Goal: Task Accomplishment & Management: Manage account settings

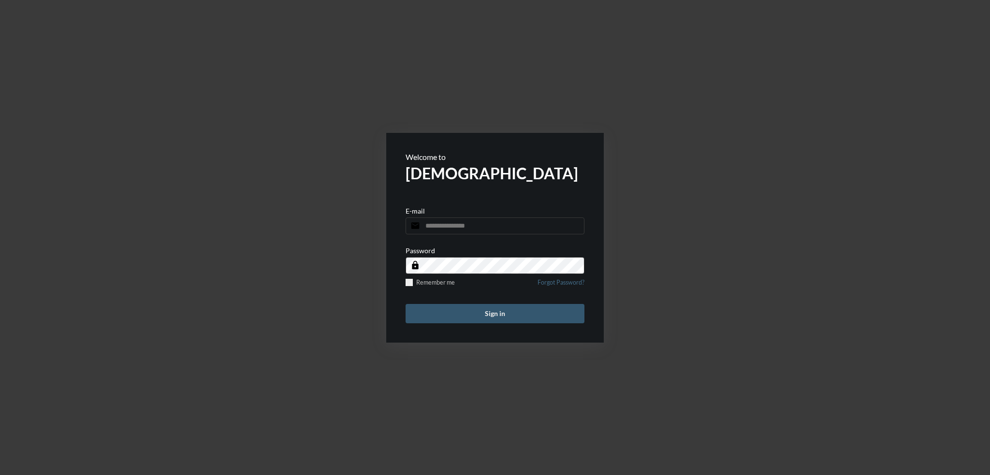
type input "**********"
click at [547, 317] on button "Sign in" at bounding box center [494, 313] width 179 height 19
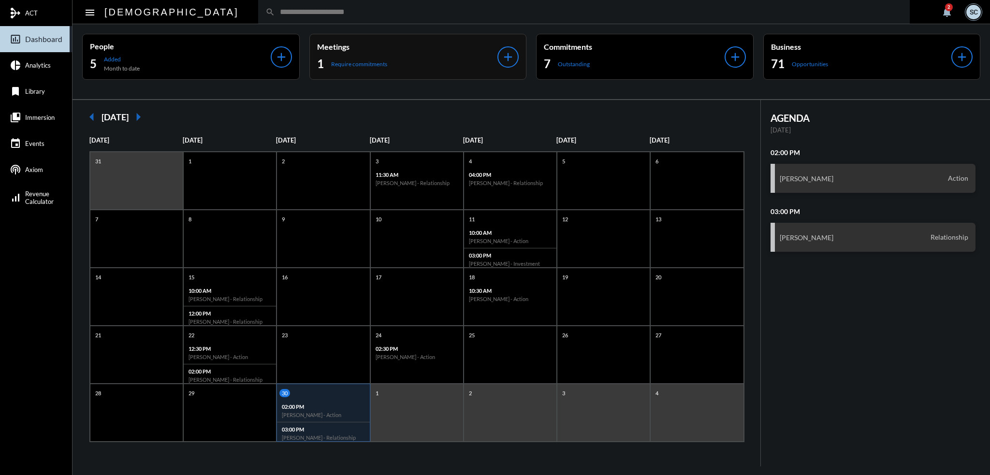
click at [455, 63] on div "1 Require commitments" at bounding box center [407, 63] width 181 height 15
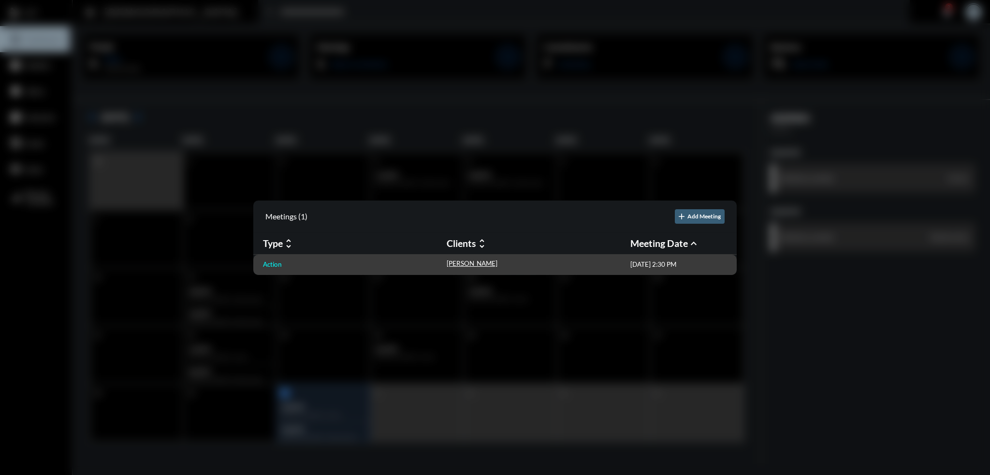
click at [263, 267] on p "Action" at bounding box center [272, 264] width 19 height 8
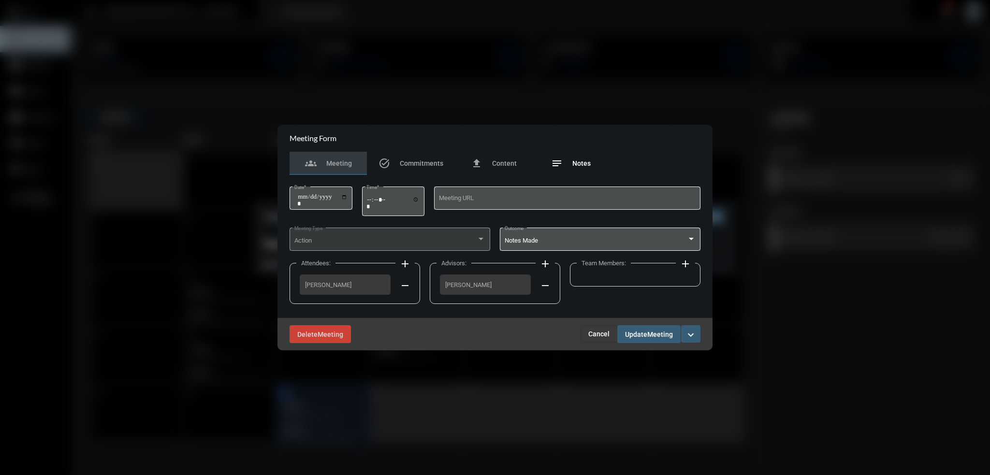
click at [588, 163] on span "Notes" at bounding box center [581, 163] width 18 height 8
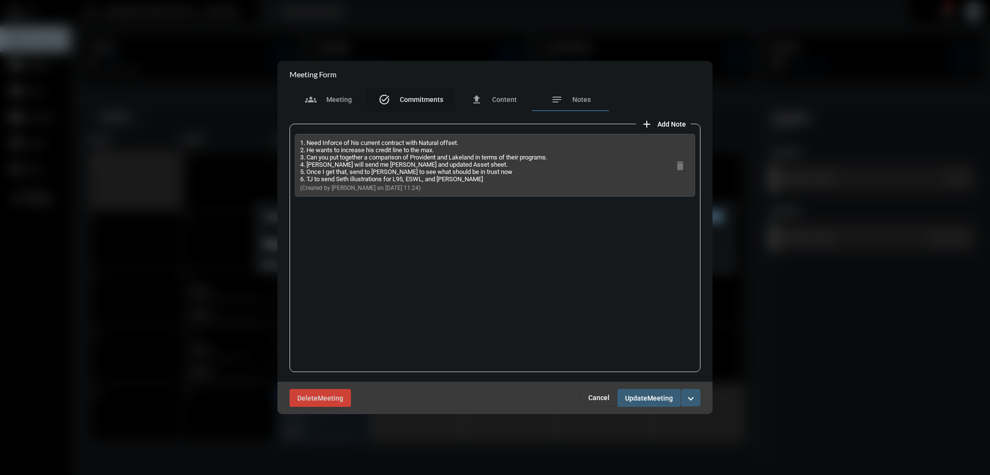
click at [425, 99] on span "Commitments" at bounding box center [421, 100] width 43 height 8
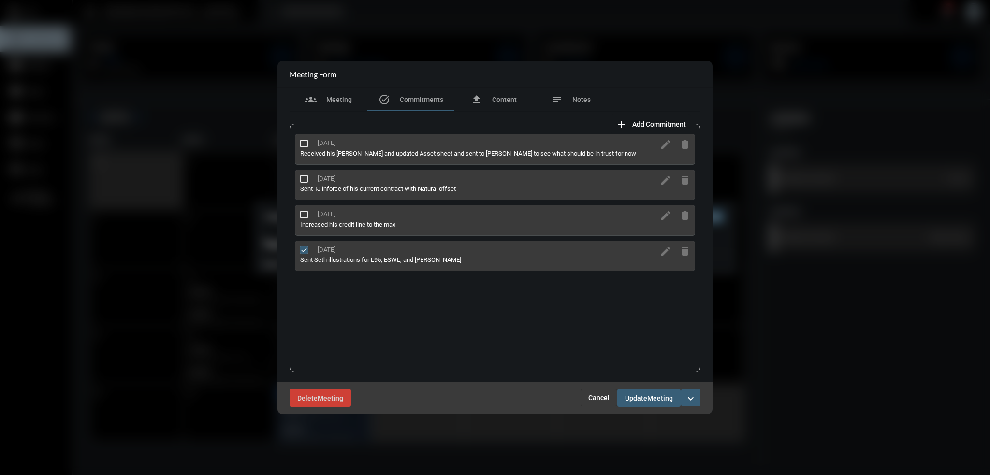
click at [303, 178] on span at bounding box center [304, 179] width 8 height 8
click at [663, 214] on mat-icon "edit" at bounding box center [666, 216] width 12 height 12
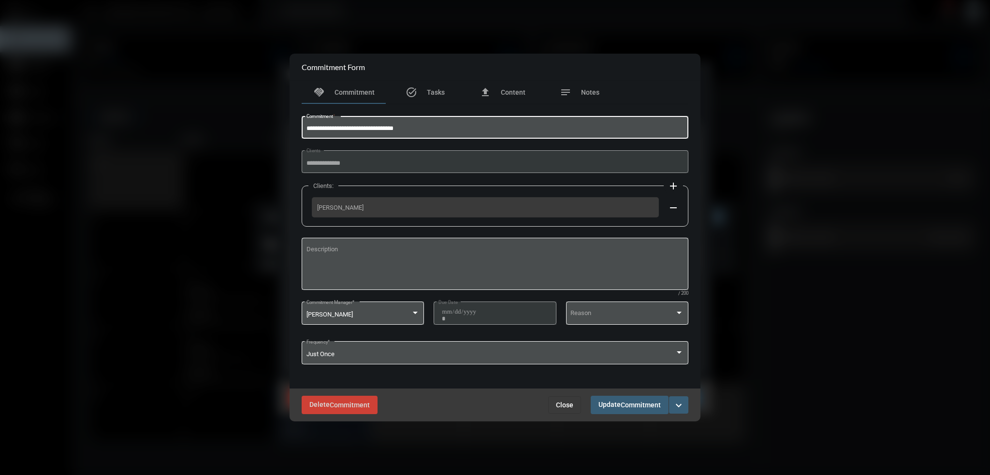
click at [309, 126] on input "**********" at bounding box center [494, 128] width 377 height 7
drag, startPoint x: 333, startPoint y: 128, endPoint x: 268, endPoint y: 104, distance: 68.8
click at [265, 121] on div "**********" at bounding box center [495, 237] width 990 height 475
type input "**********"
click at [628, 404] on span "Commitment" at bounding box center [640, 406] width 40 height 8
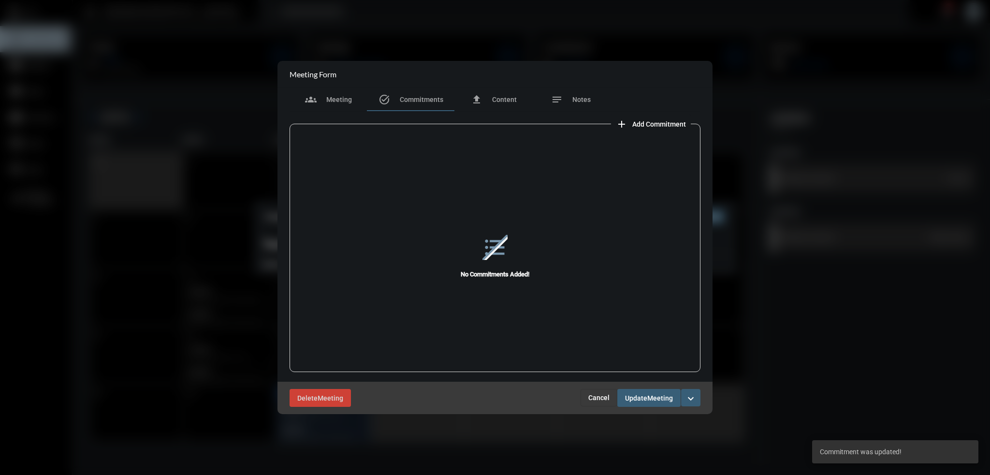
click at [601, 395] on span "Cancel" at bounding box center [598, 398] width 21 height 8
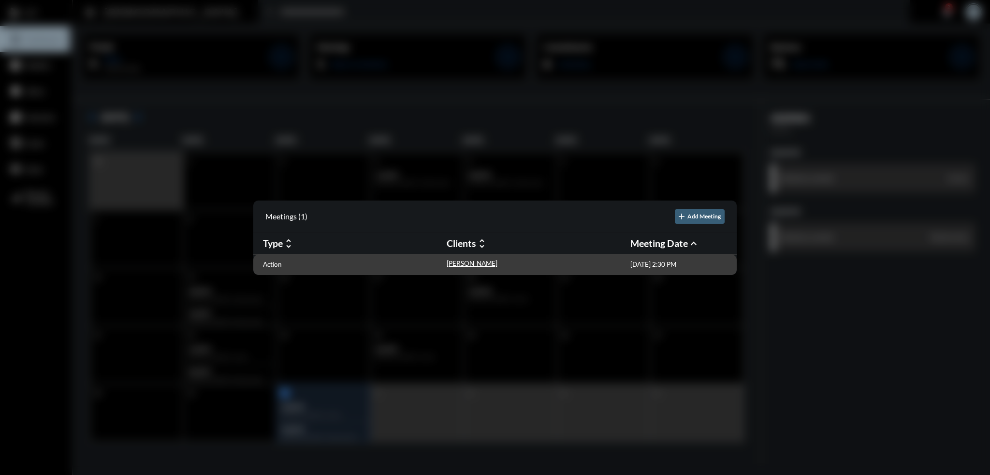
click at [402, 261] on div "Action" at bounding box center [355, 264] width 184 height 10
click at [268, 263] on p "Action" at bounding box center [272, 264] width 19 height 8
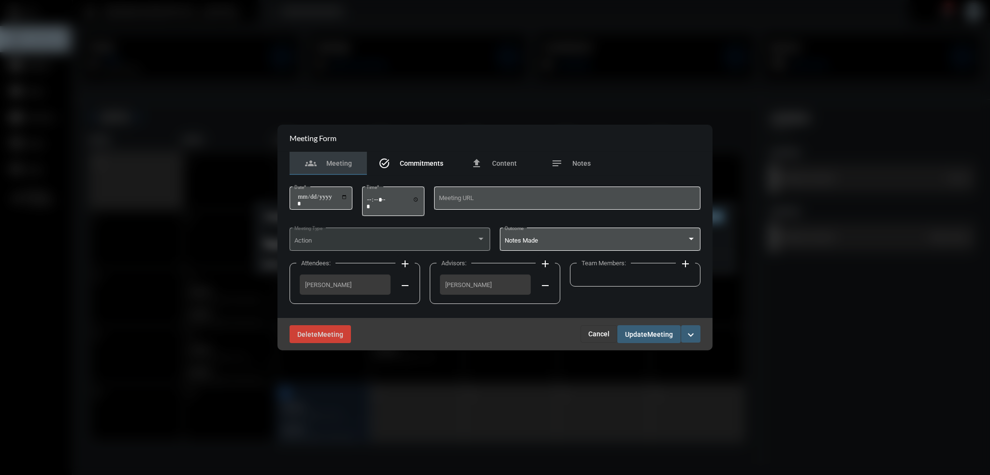
click at [427, 162] on span "Commitments" at bounding box center [421, 163] width 43 height 8
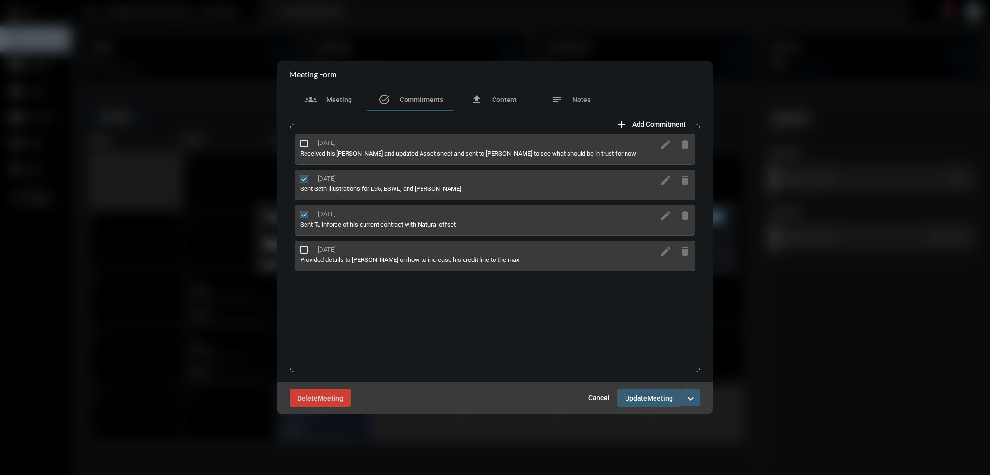
click at [303, 255] on div "9/29/25 Provided details to Seth on how to increase his credit line to the max" at bounding box center [475, 256] width 360 height 30
click at [302, 249] on span at bounding box center [304, 250] width 8 height 8
click at [595, 394] on span "Cancel" at bounding box center [598, 398] width 21 height 8
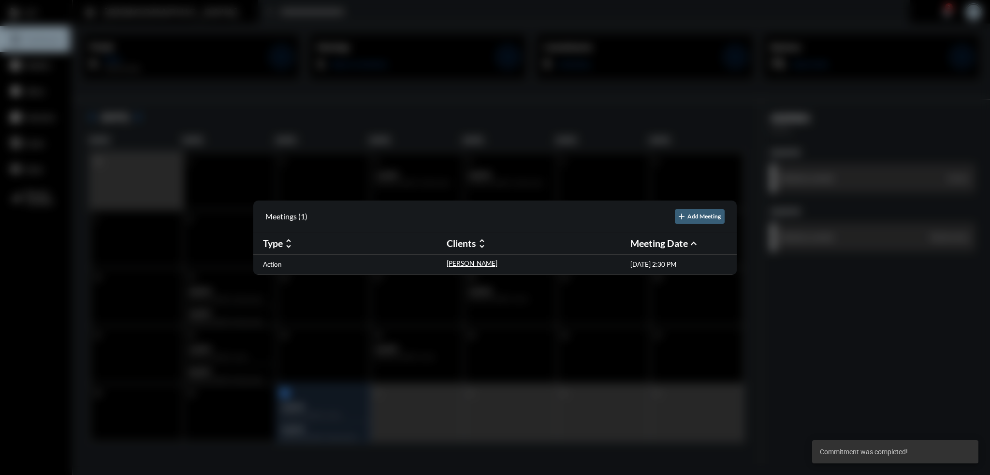
click at [595, 394] on div at bounding box center [495, 237] width 990 height 475
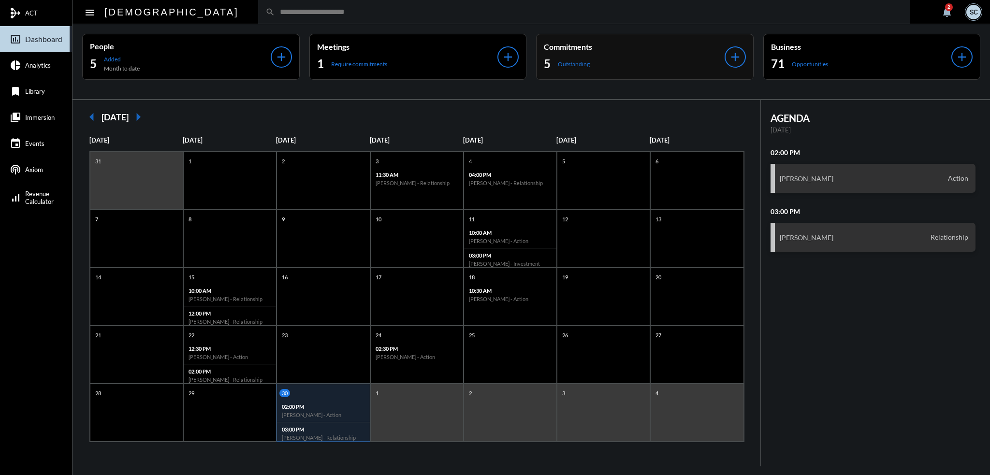
click at [640, 39] on div "Commitments 5 Outstanding add" at bounding box center [644, 57] width 217 height 46
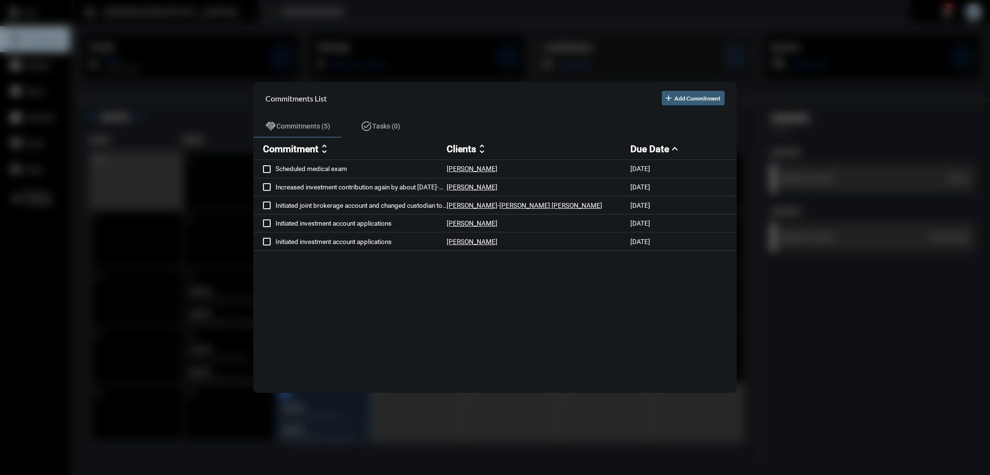
click at [625, 40] on div at bounding box center [495, 237] width 990 height 475
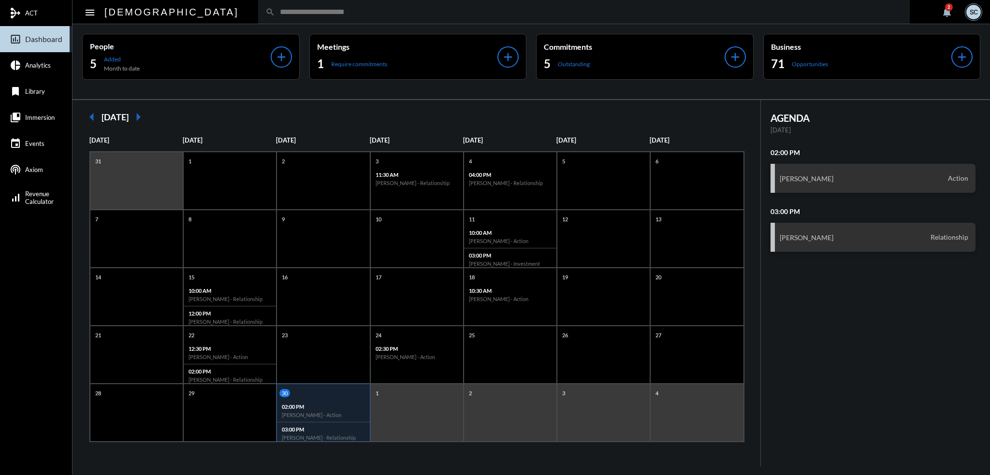
click at [941, 11] on mat-icon "notifications" at bounding box center [947, 12] width 12 height 12
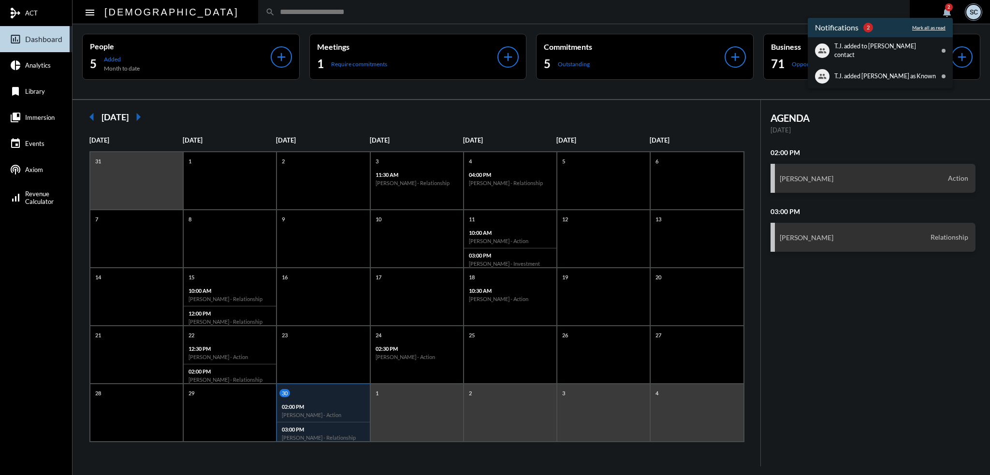
click at [937, 27] on p "Mark all as read" at bounding box center [928, 28] width 33 height 6
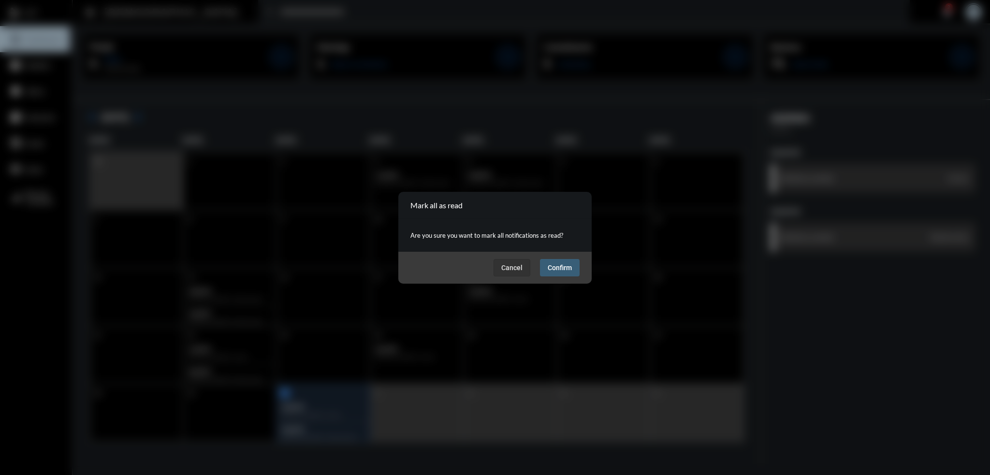
click at [556, 261] on button "Confirm" at bounding box center [560, 267] width 40 height 17
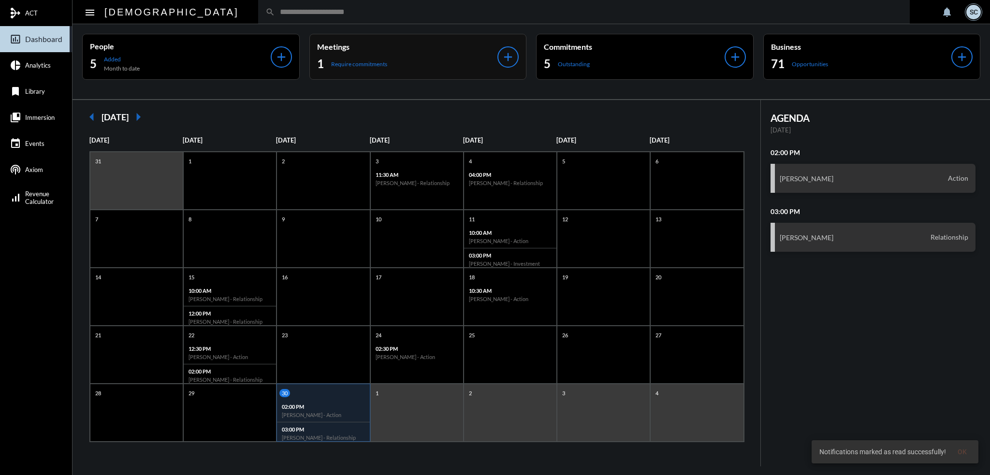
click at [416, 59] on div "1 Require commitments" at bounding box center [407, 63] width 181 height 15
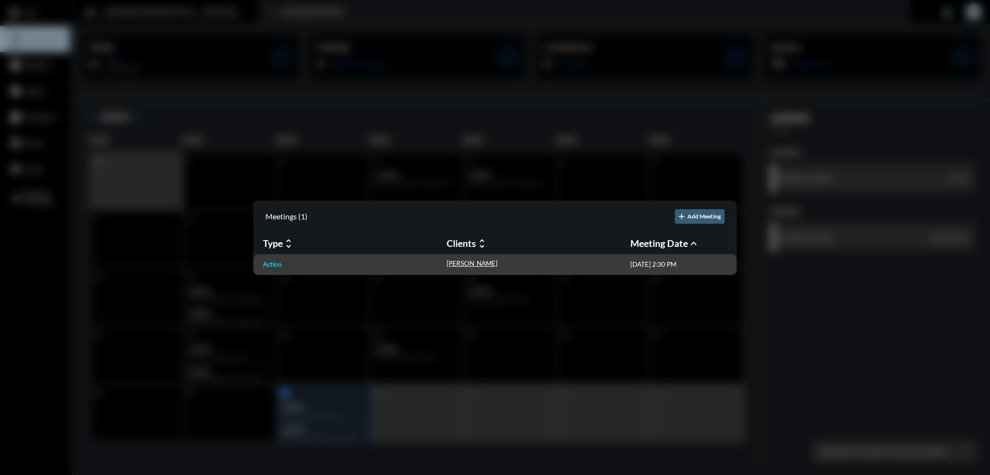
click at [279, 266] on p "Action" at bounding box center [272, 264] width 19 height 8
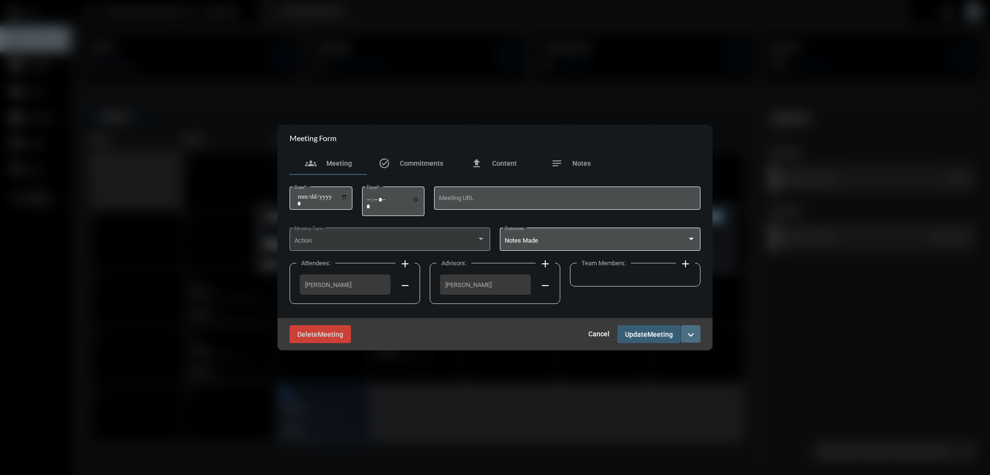
click at [689, 336] on mat-icon "expand_more" at bounding box center [691, 335] width 12 height 12
click at [638, 361] on section "checkmark Complete" at bounding box center [649, 354] width 101 height 19
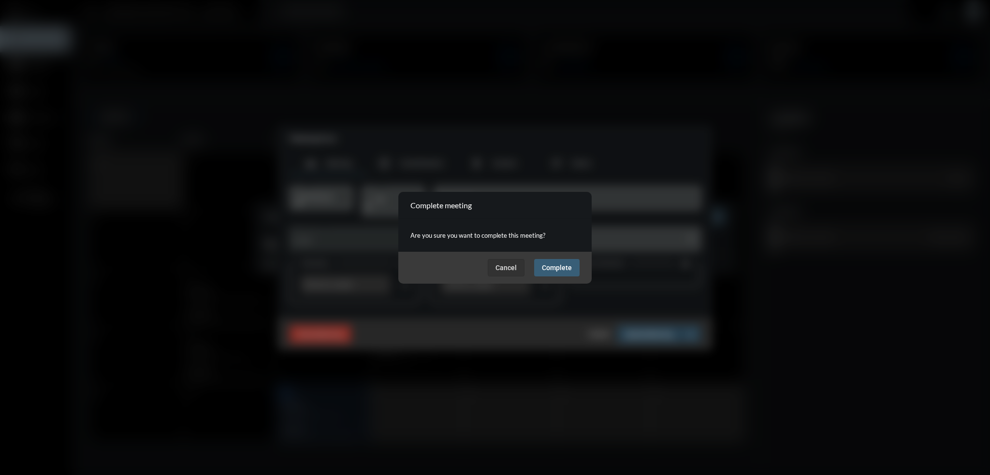
click at [568, 268] on span "Complete" at bounding box center [557, 268] width 30 height 8
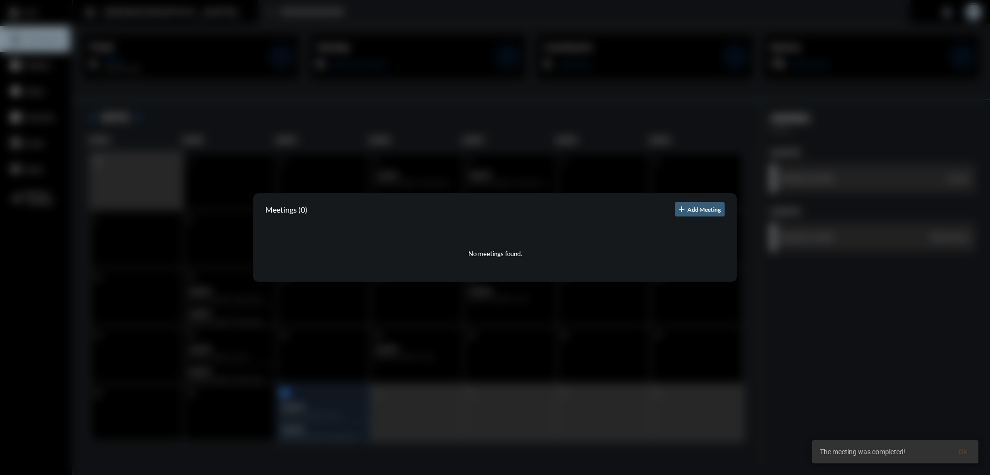
click at [803, 380] on div at bounding box center [495, 237] width 990 height 475
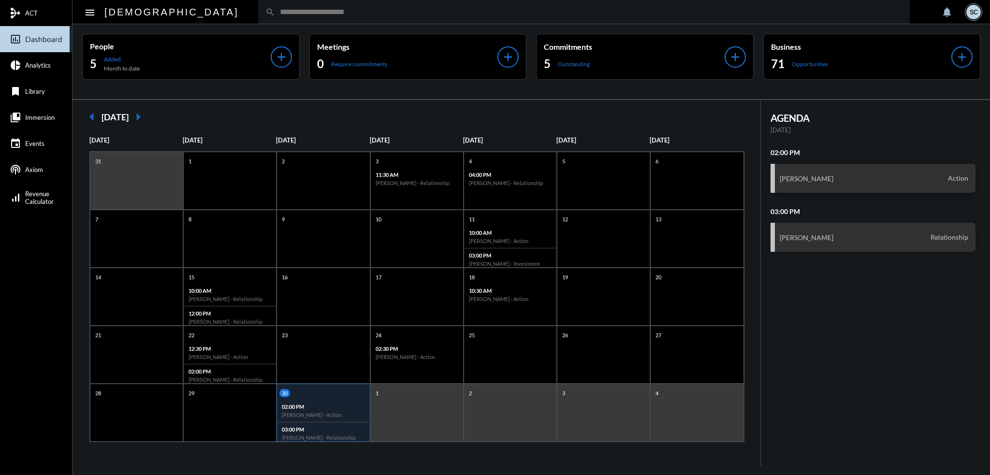
click at [290, 9] on input "text" at bounding box center [588, 12] width 627 height 8
type input "*"
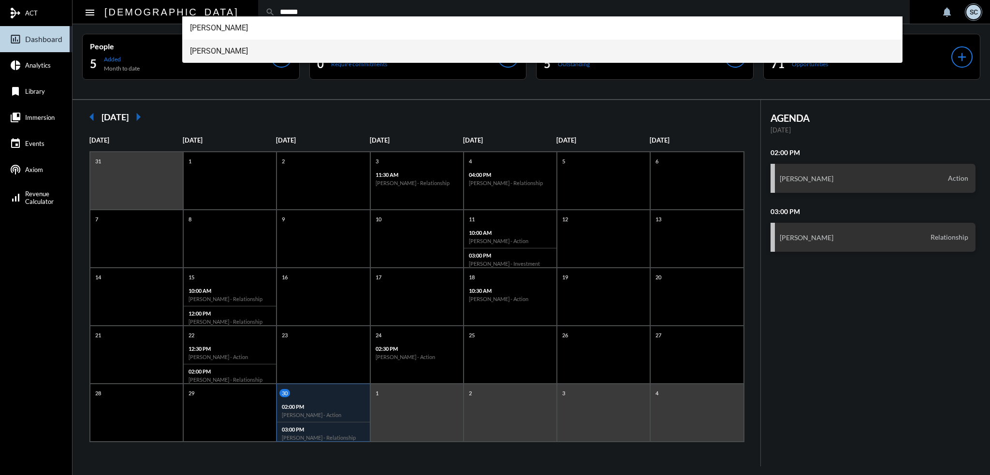
type input "******"
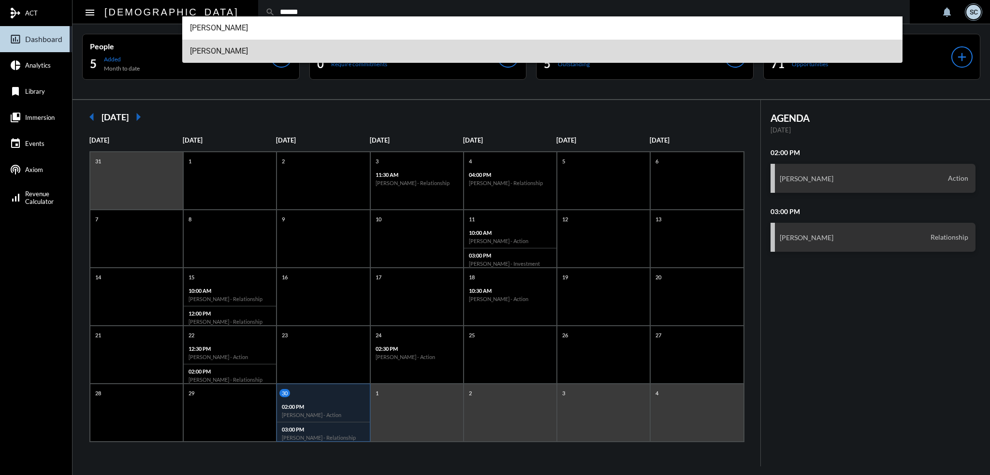
click at [231, 55] on span "Ted Morgan" at bounding box center [542, 51] width 705 height 23
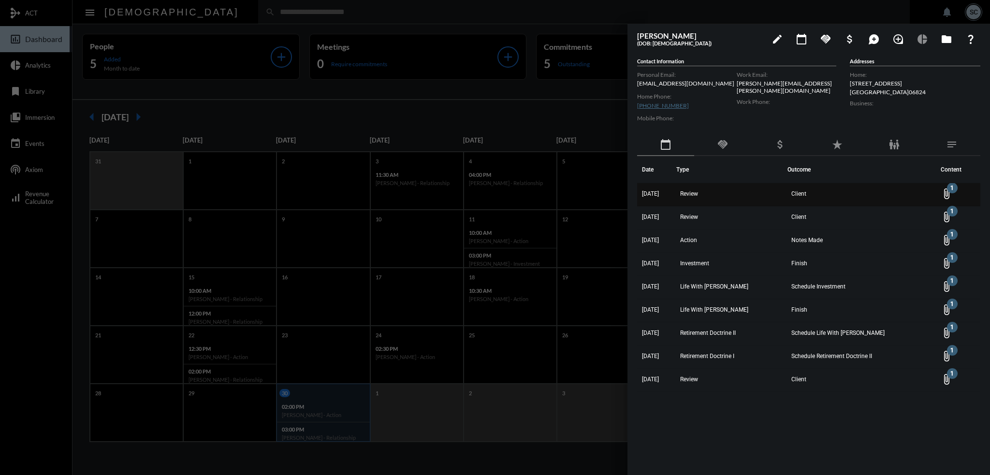
click at [787, 194] on td "Review" at bounding box center [731, 194] width 111 height 23
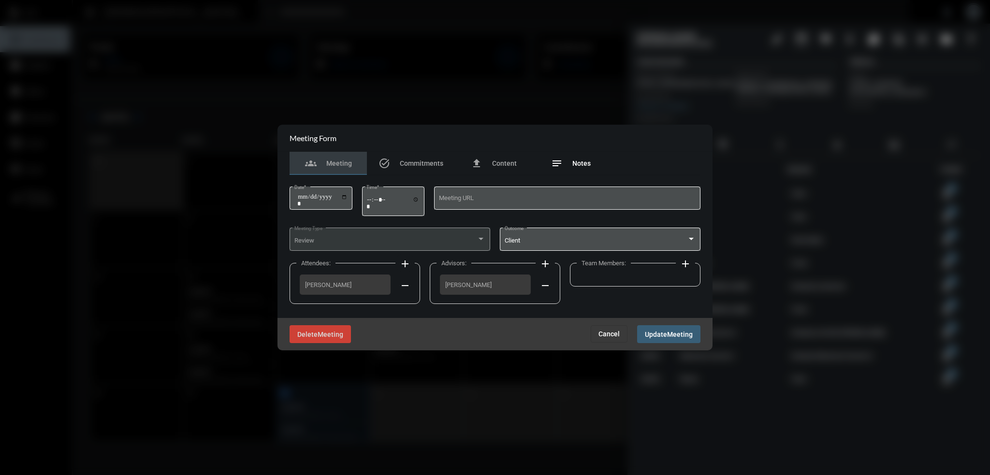
click at [585, 164] on span "Notes" at bounding box center [581, 163] width 18 height 8
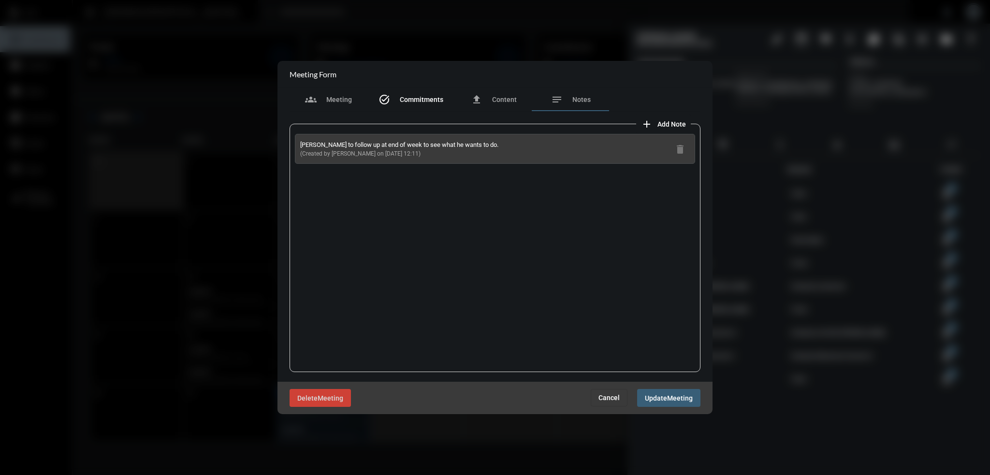
click at [419, 98] on span "Commitments" at bounding box center [421, 100] width 43 height 8
click at [611, 395] on span "Cancel" at bounding box center [608, 398] width 21 height 8
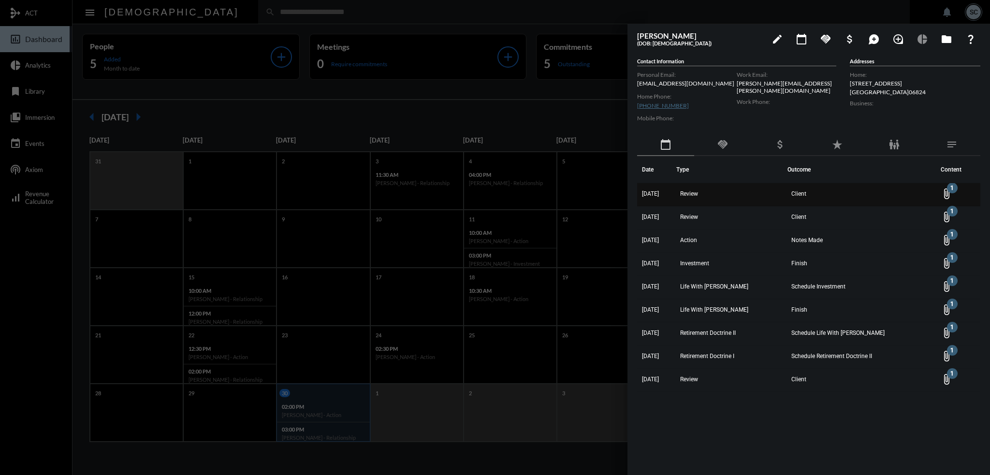
click at [698, 191] on span "Review" at bounding box center [689, 193] width 18 height 7
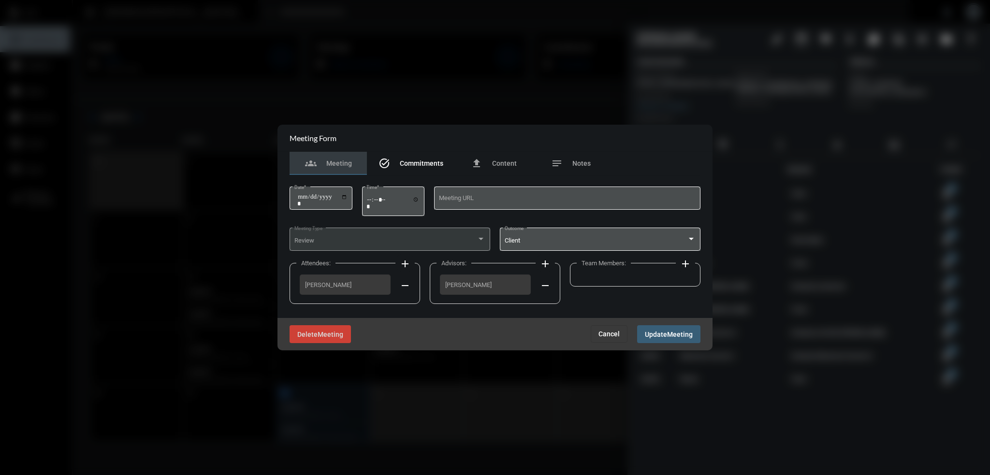
click at [435, 166] on span "Commitments" at bounding box center [421, 163] width 43 height 8
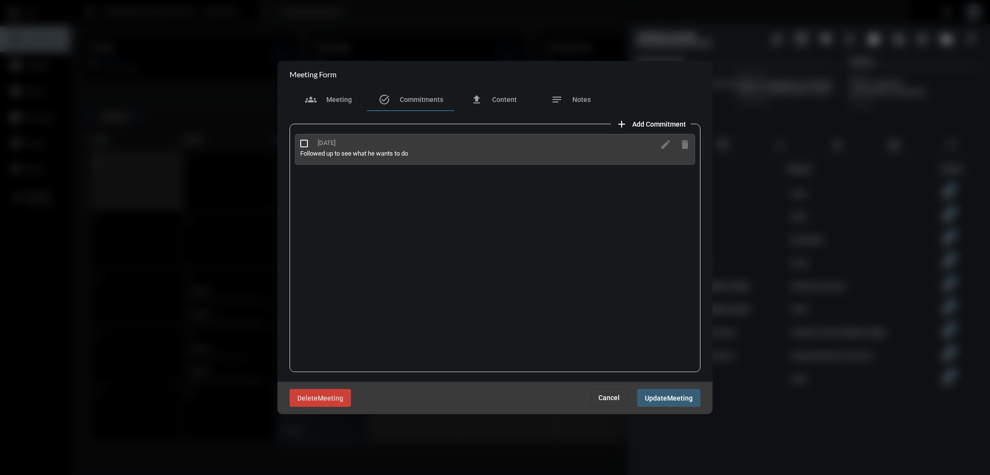
click at [657, 120] on span "Add Commitment" at bounding box center [659, 124] width 54 height 8
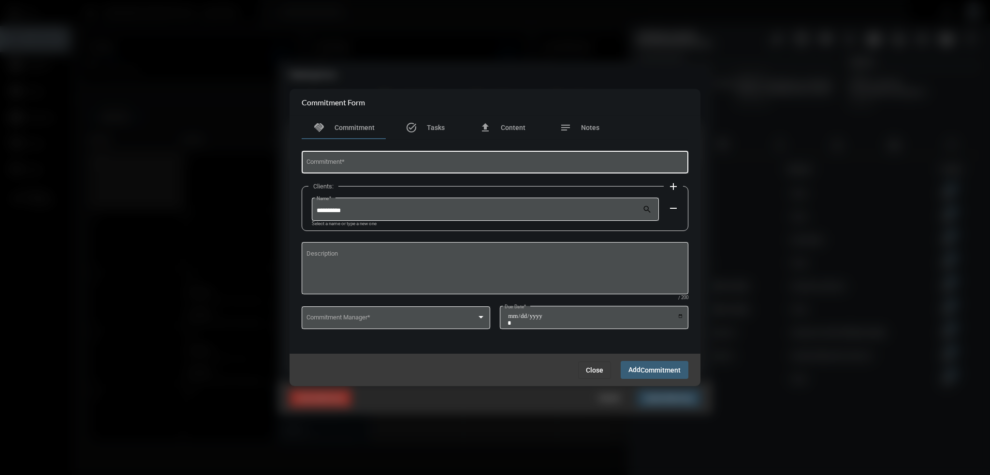
click at [359, 157] on div "Commitment *" at bounding box center [494, 161] width 377 height 25
type input "**********"
click at [400, 255] on textarea "Description" at bounding box center [494, 270] width 377 height 38
type textarea "**********"
click at [479, 315] on div at bounding box center [480, 318] width 9 height 8
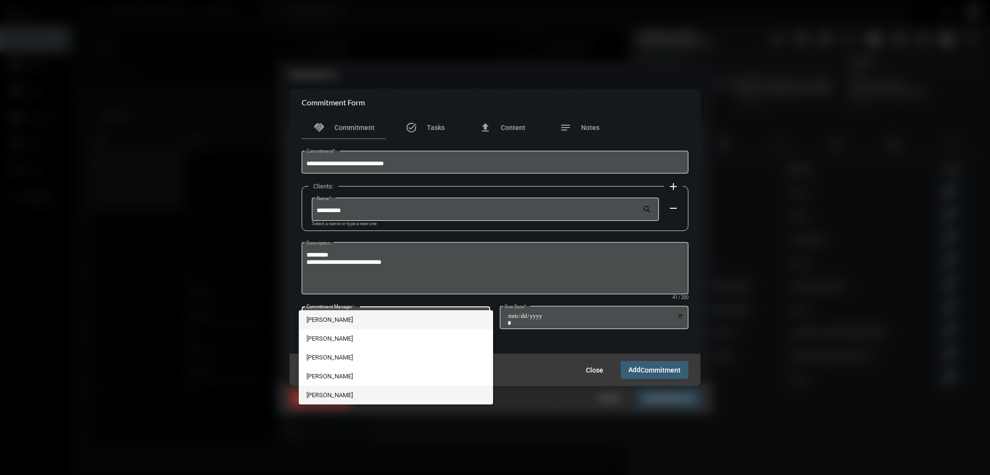
click at [350, 392] on span "Sam Correa" at bounding box center [395, 395] width 179 height 19
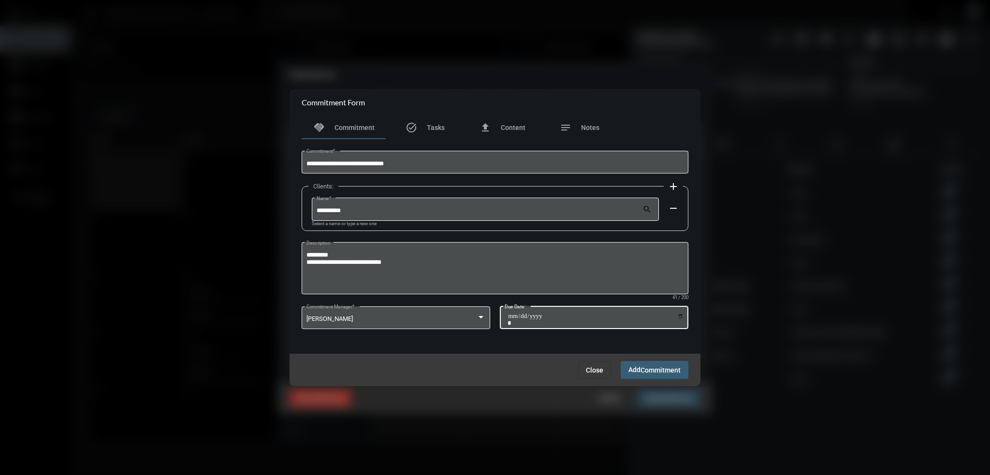
click at [679, 317] on input "Due Date *" at bounding box center [595, 320] width 176 height 14
type input "**********"
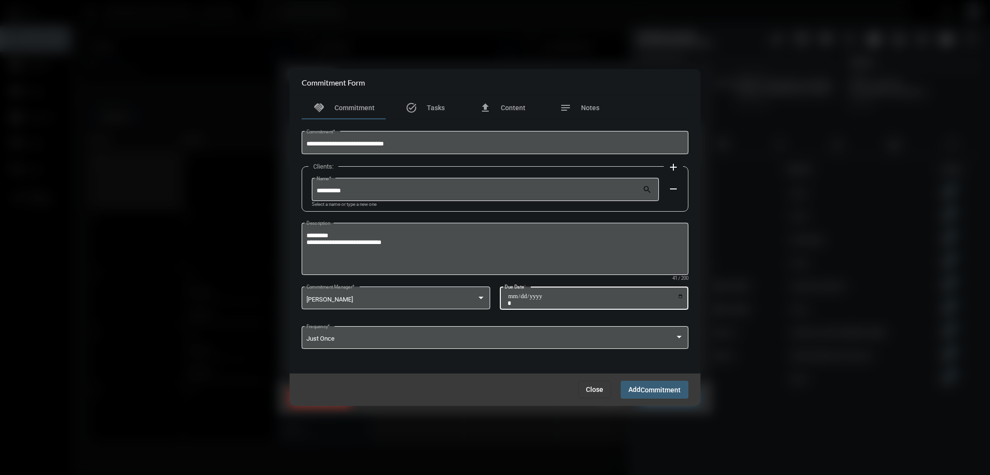
click at [655, 393] on span "Commitment" at bounding box center [660, 390] width 40 height 8
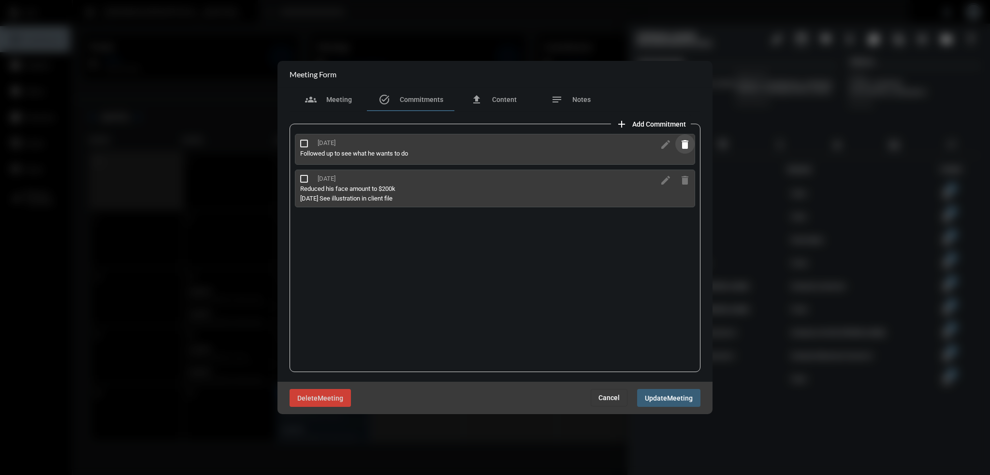
click at [684, 143] on mat-icon "delete" at bounding box center [685, 145] width 12 height 12
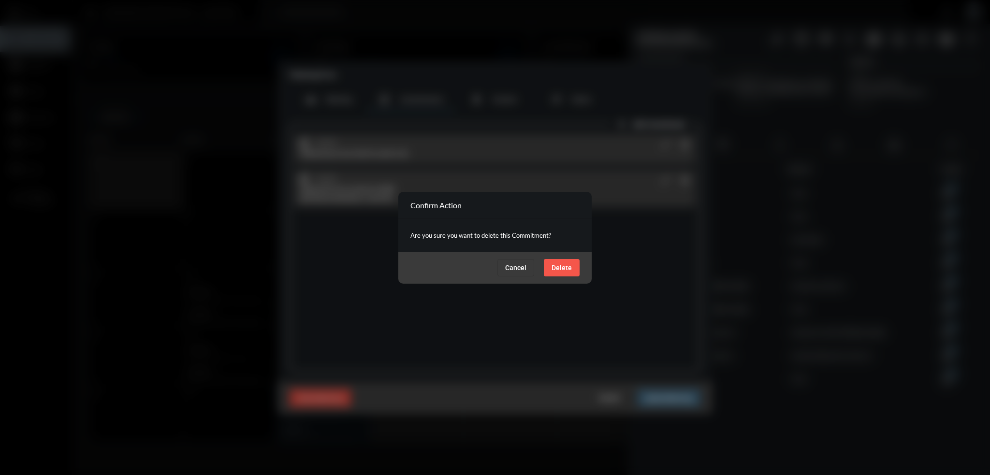
click at [562, 270] on span "Delete" at bounding box center [561, 268] width 20 height 8
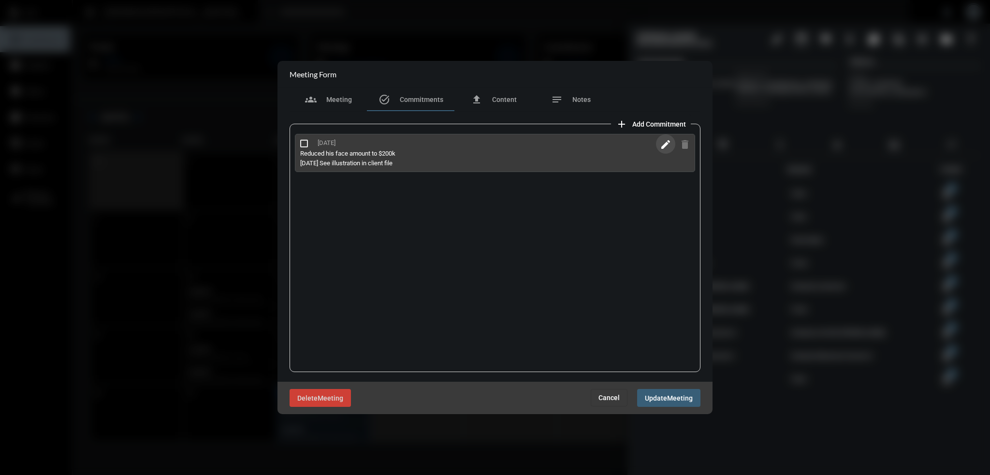
click at [661, 144] on mat-icon "edit" at bounding box center [666, 145] width 12 height 12
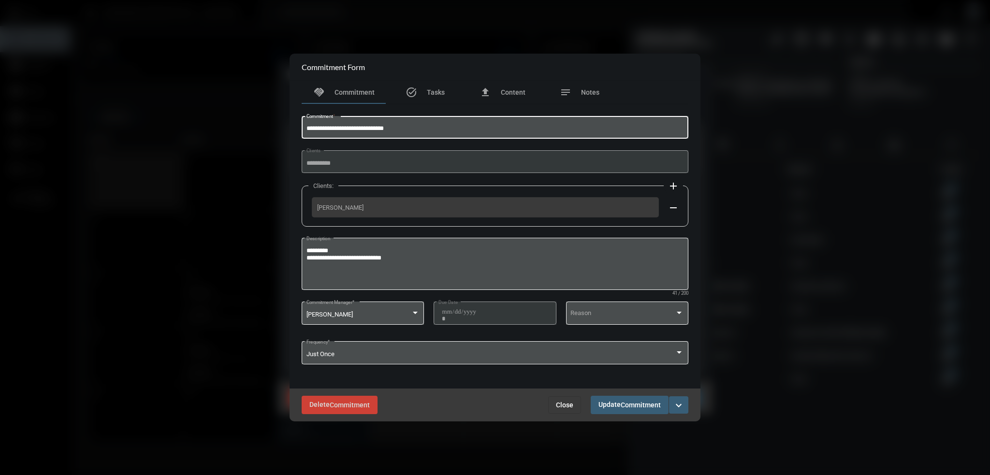
click at [340, 127] on input "**********" at bounding box center [494, 128] width 377 height 7
type input "**********"
click at [616, 407] on span "Update Commitment" at bounding box center [629, 405] width 62 height 8
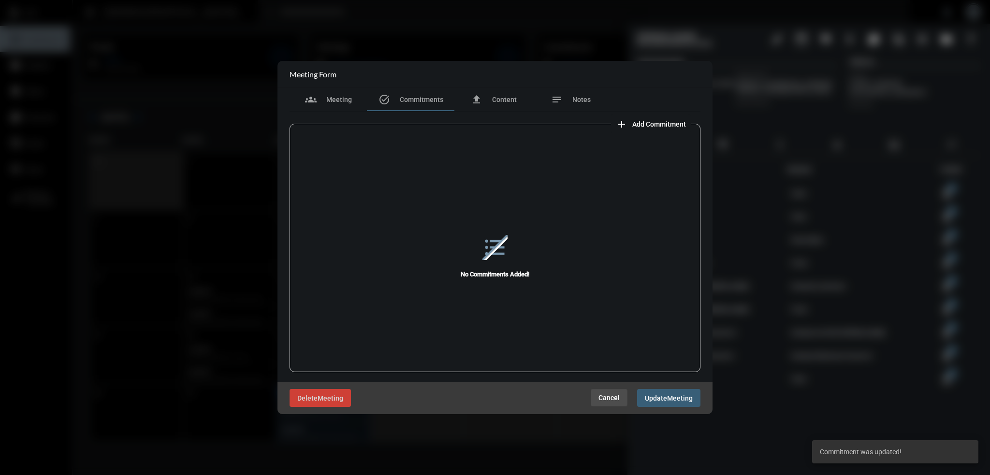
click at [597, 396] on button "Cancel" at bounding box center [608, 397] width 37 height 17
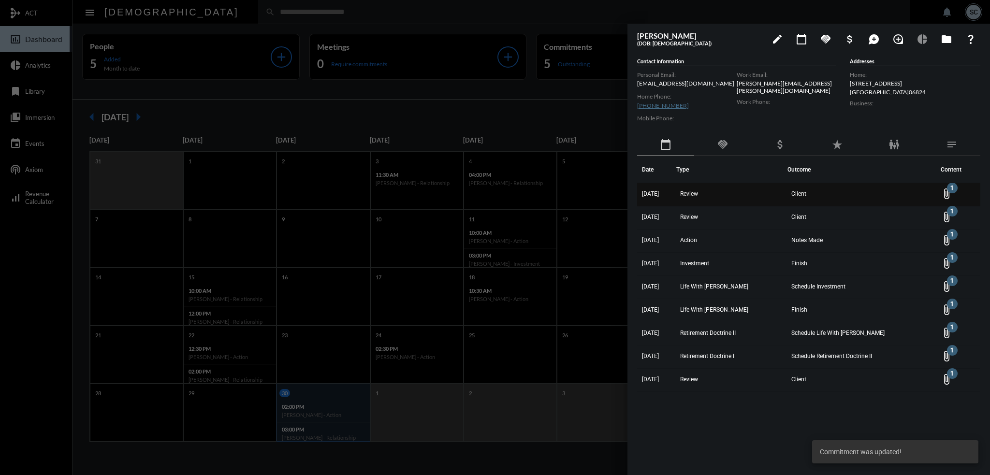
click at [793, 188] on td "Client" at bounding box center [861, 194] width 148 height 23
click at [765, 193] on td "Review" at bounding box center [731, 194] width 111 height 23
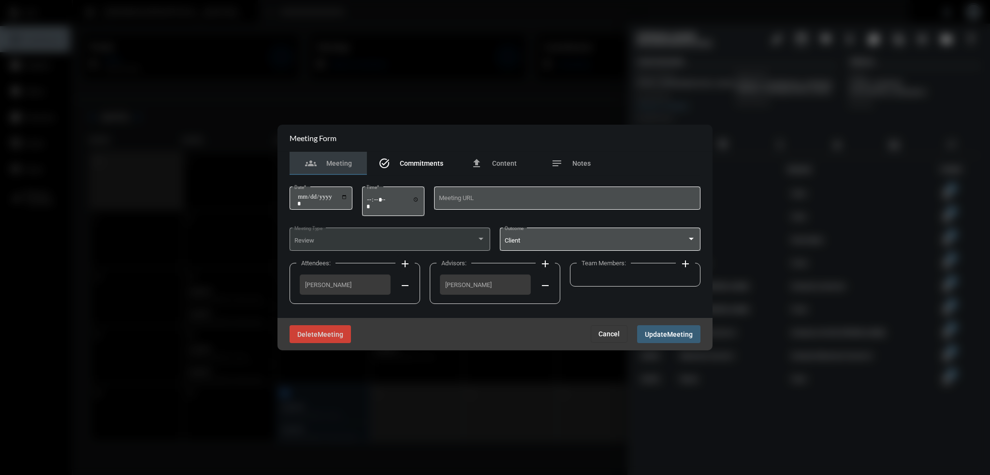
click at [426, 165] on span "Commitments" at bounding box center [421, 163] width 43 height 8
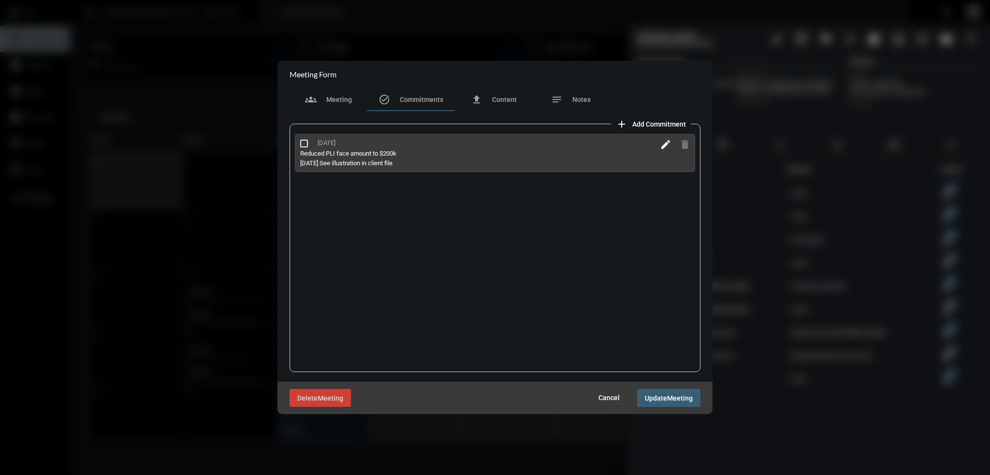
click at [662, 144] on mat-icon "edit" at bounding box center [666, 145] width 12 height 12
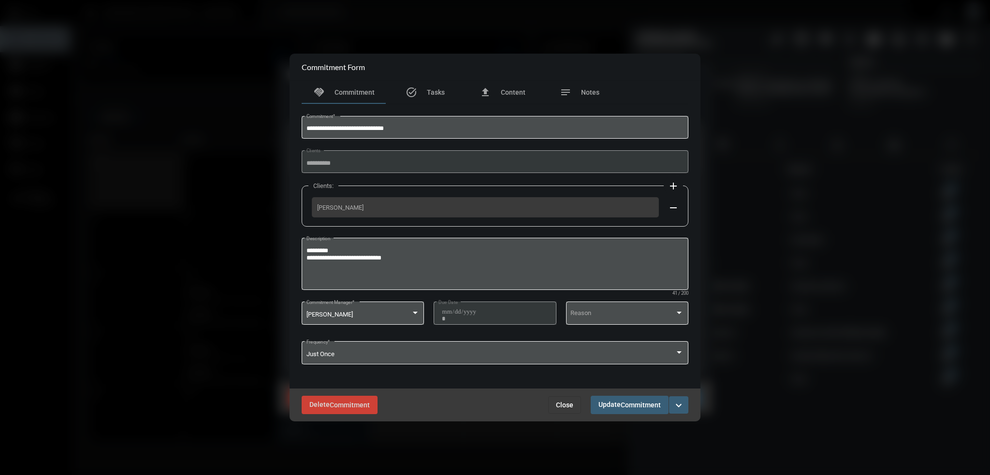
click at [562, 401] on span "Close" at bounding box center [564, 405] width 17 height 8
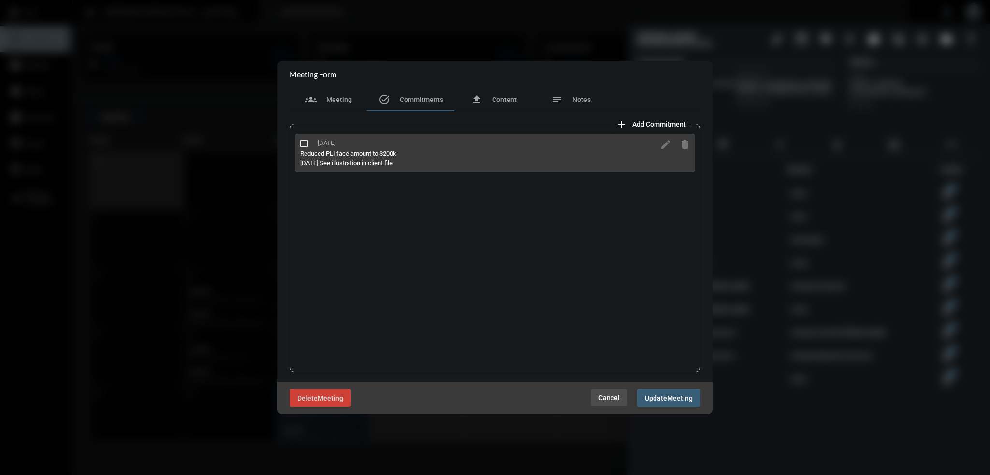
click at [612, 394] on span "Cancel" at bounding box center [608, 398] width 21 height 8
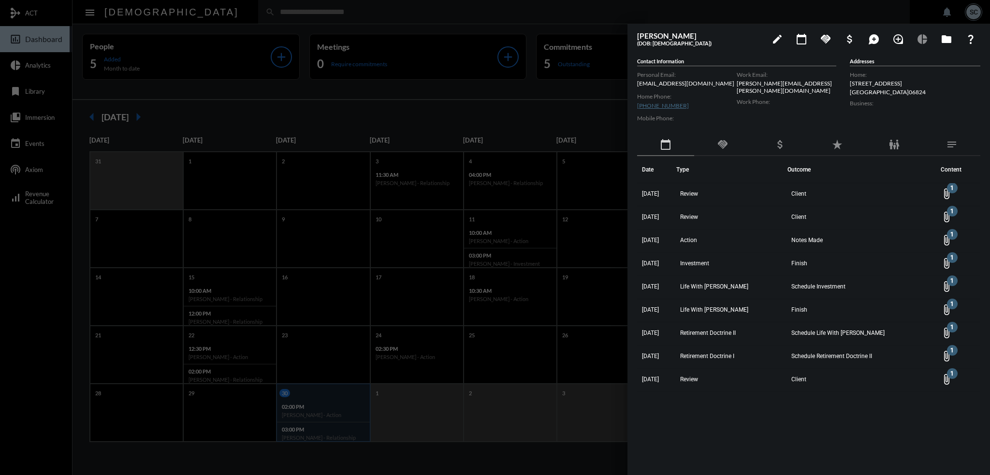
click at [614, 460] on div at bounding box center [495, 237] width 990 height 475
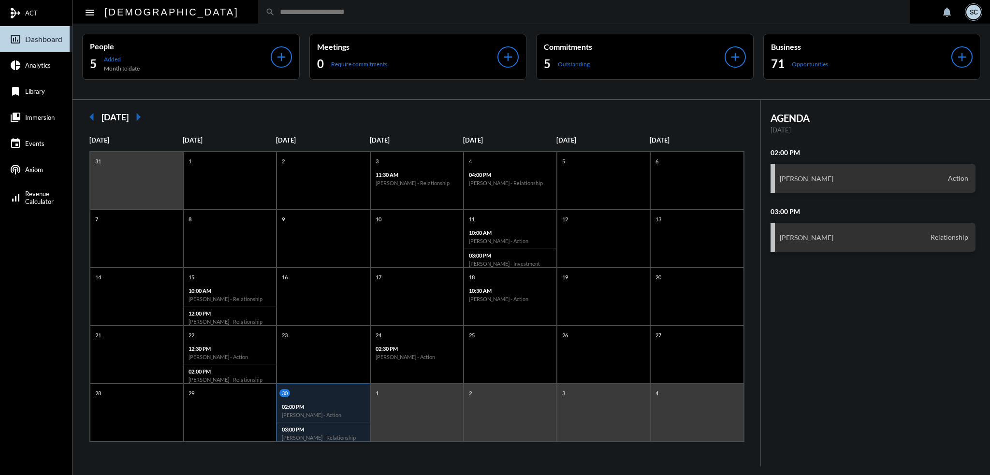
click at [360, 8] on input "text" at bounding box center [588, 12] width 627 height 8
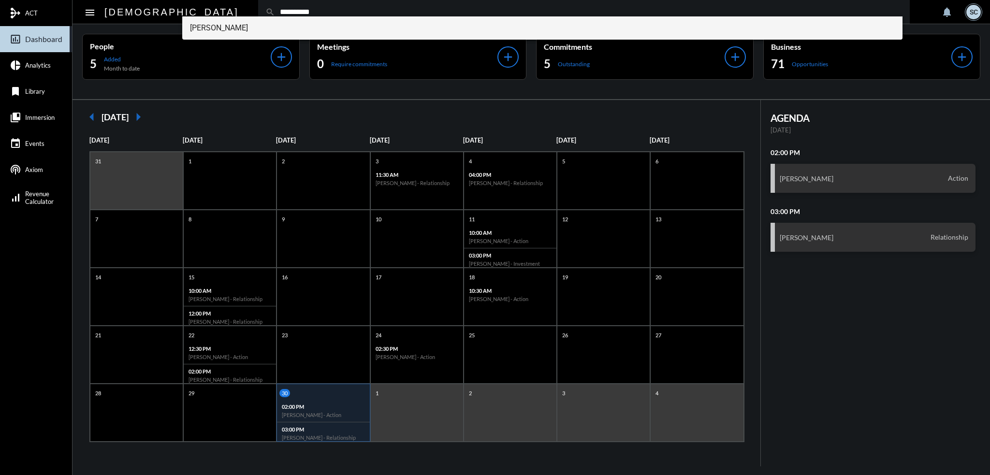
type input "**********"
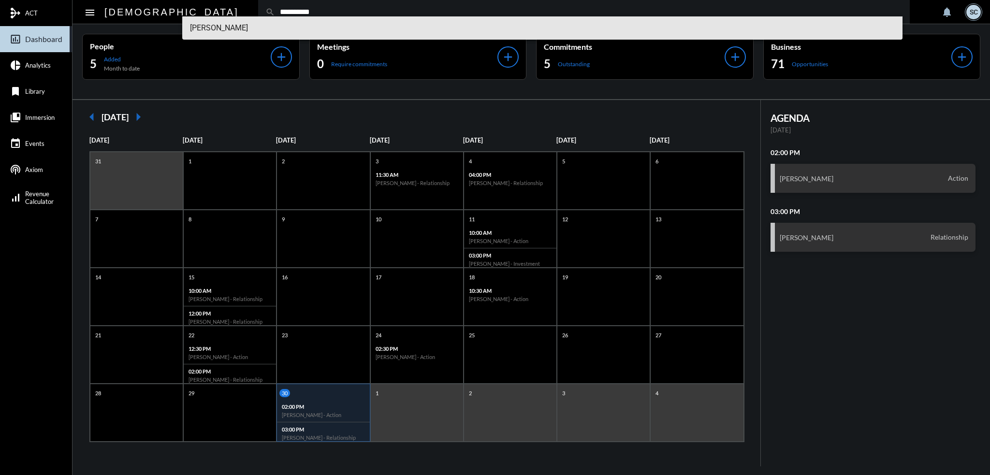
click at [313, 29] on span "Bret Grady" at bounding box center [542, 27] width 705 height 23
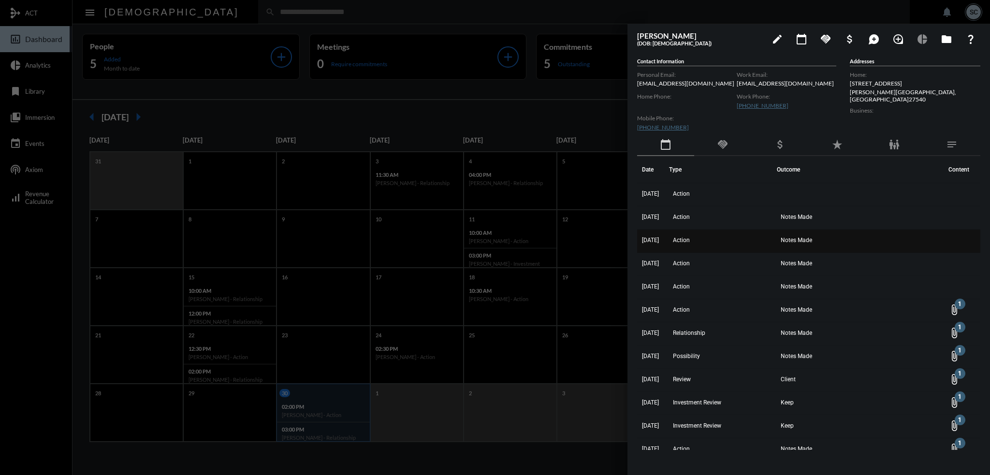
click at [687, 239] on span "Action" at bounding box center [681, 240] width 17 height 7
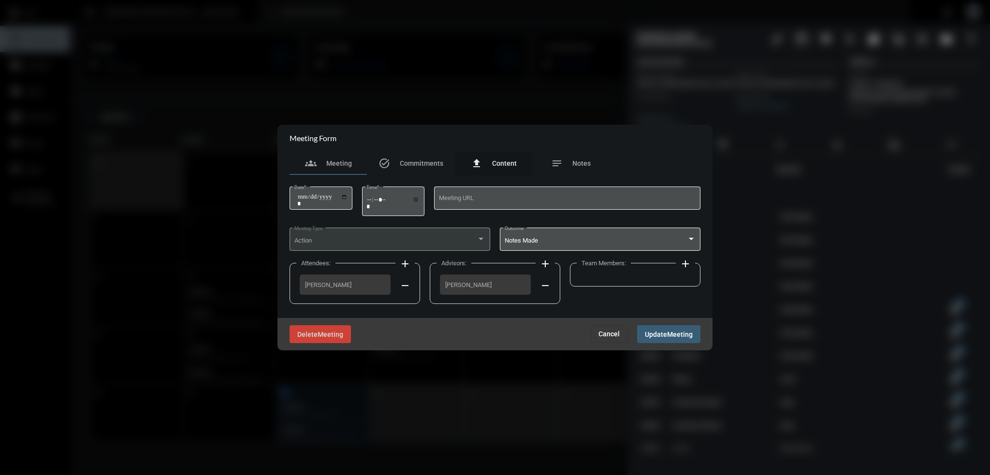
click at [505, 161] on span "Content" at bounding box center [504, 163] width 25 height 8
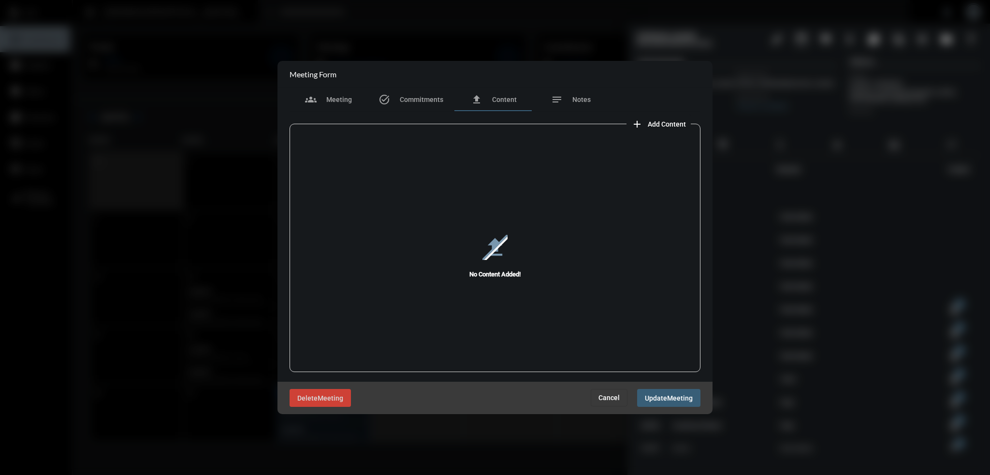
click at [649, 128] on span "Add Content" at bounding box center [667, 124] width 38 height 8
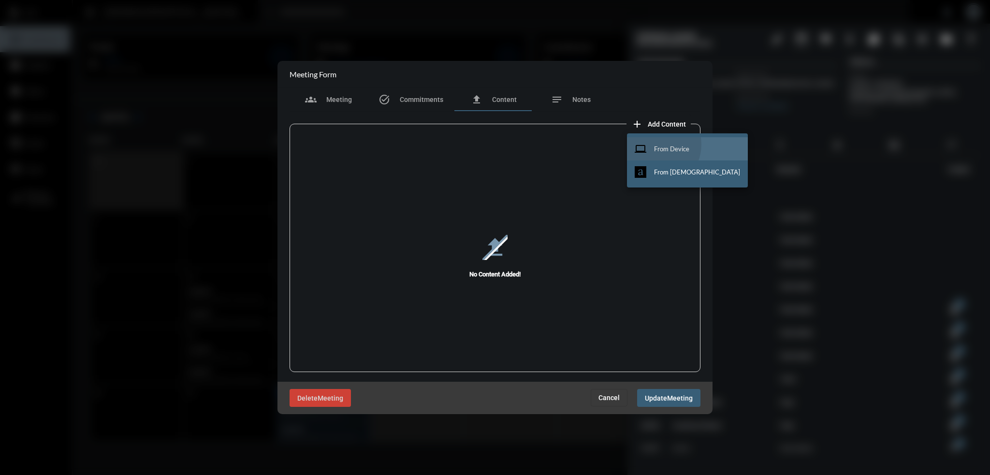
click at [654, 145] on span "From Device" at bounding box center [671, 149] width 35 height 8
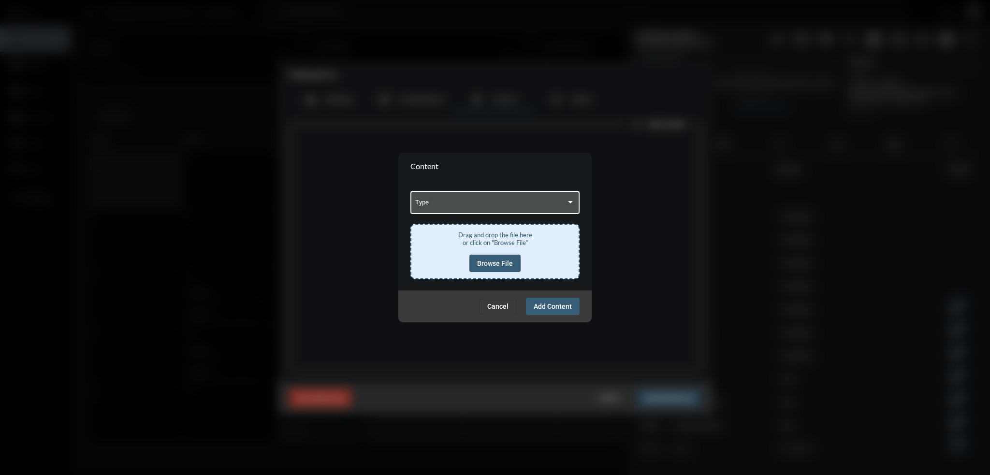
click at [484, 202] on span at bounding box center [490, 204] width 151 height 7
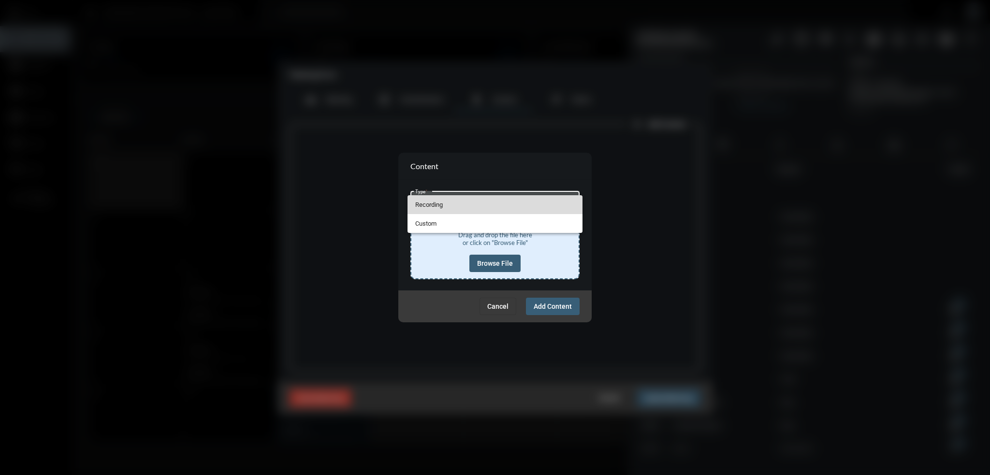
click at [435, 204] on span "Recording" at bounding box center [495, 204] width 160 height 19
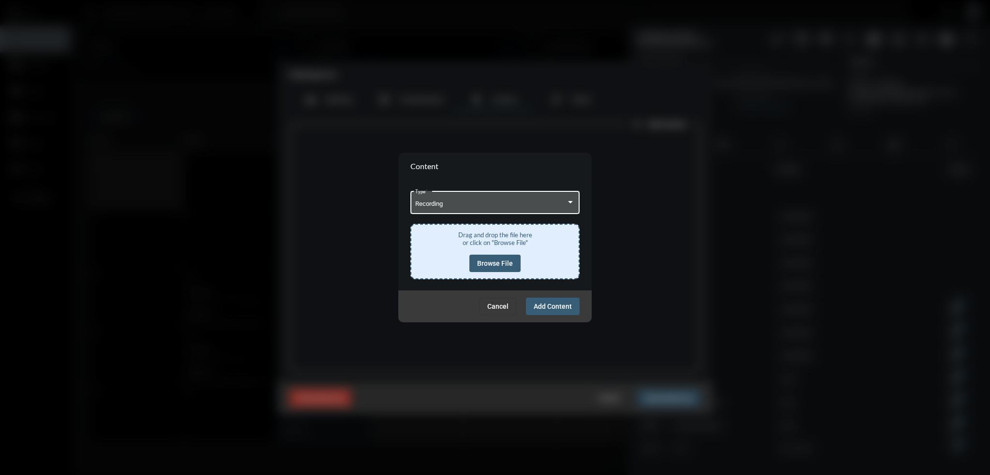
click at [488, 255] on button "Browse File" at bounding box center [494, 263] width 51 height 17
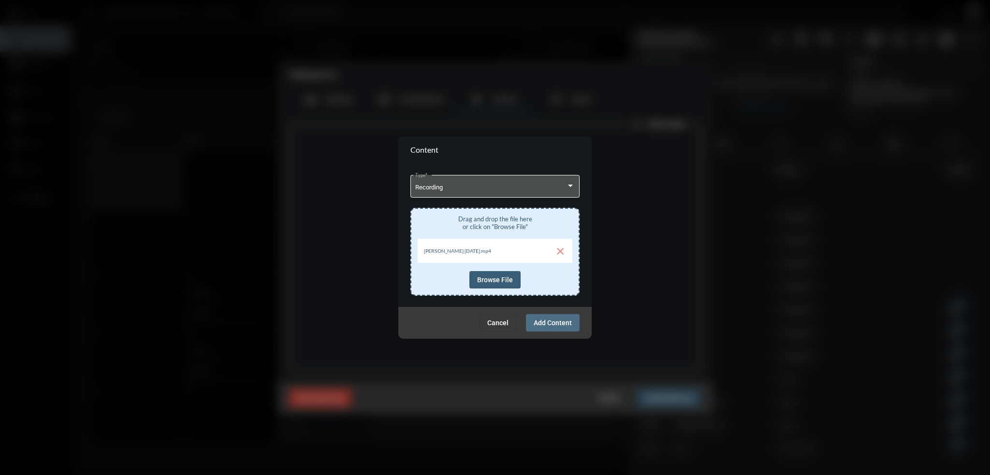
click at [553, 321] on span "Add Content" at bounding box center [552, 323] width 38 height 8
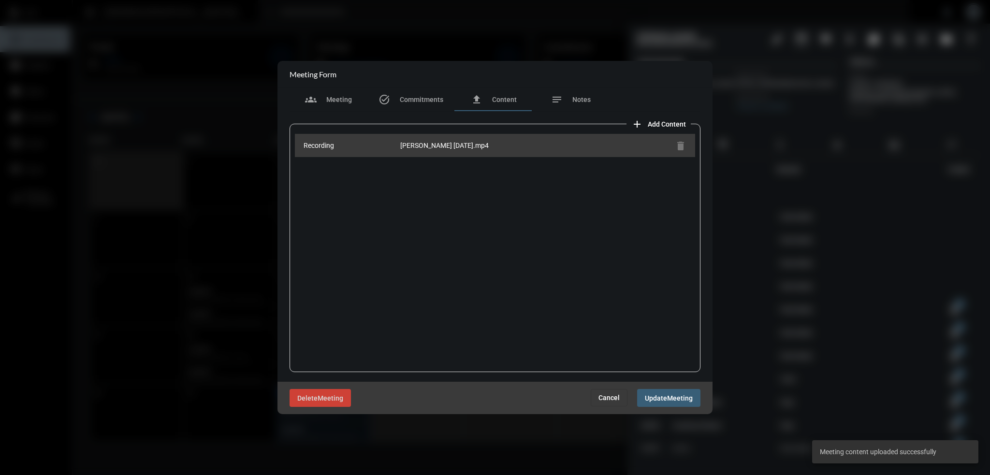
click at [610, 398] on span "Cancel" at bounding box center [608, 398] width 21 height 8
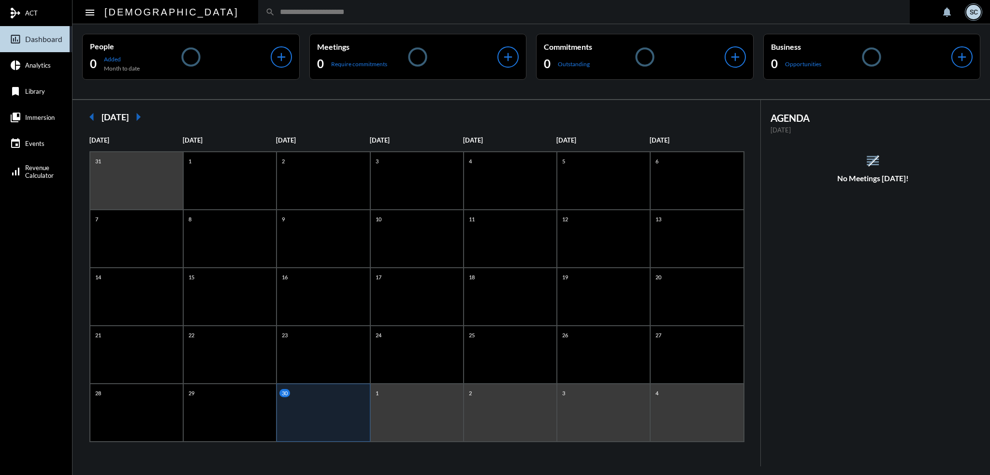
click at [275, 15] on input "text" at bounding box center [588, 12] width 627 height 8
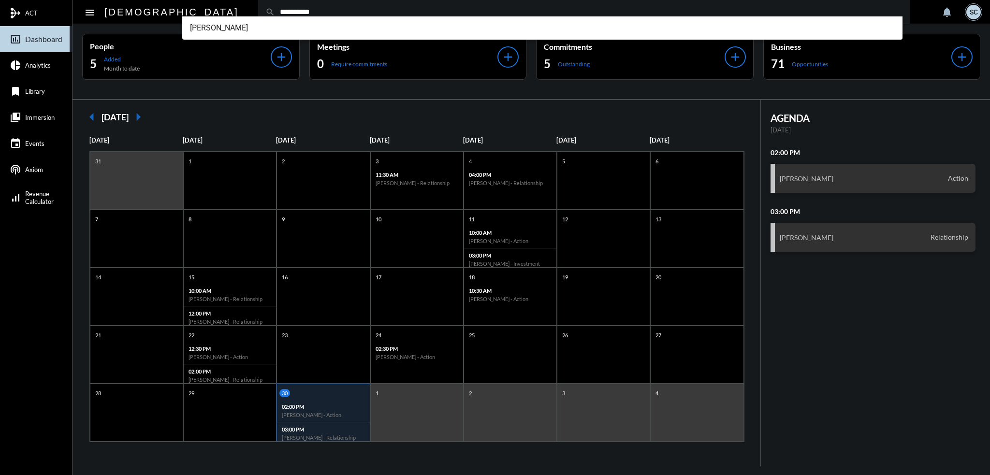
click at [275, 15] on input "**********" at bounding box center [588, 12] width 627 height 8
type input "**********"
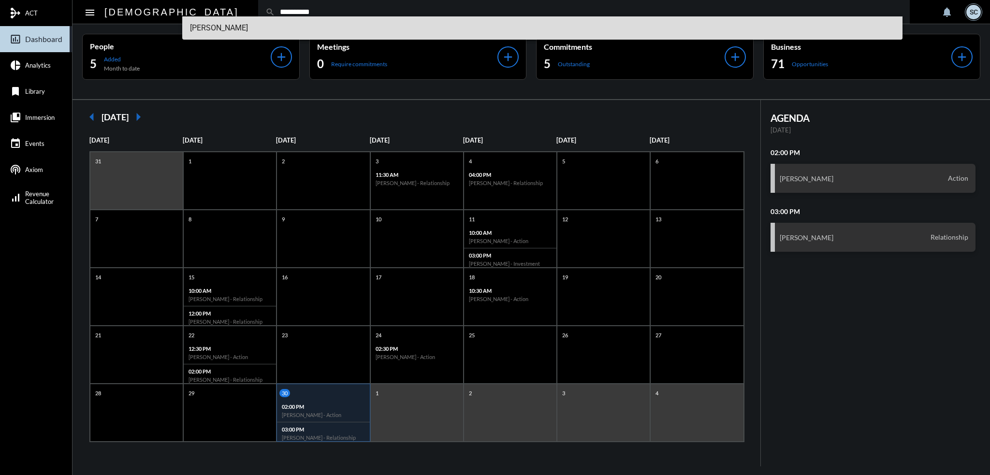
click at [230, 35] on span "Bret Grady" at bounding box center [542, 27] width 705 height 23
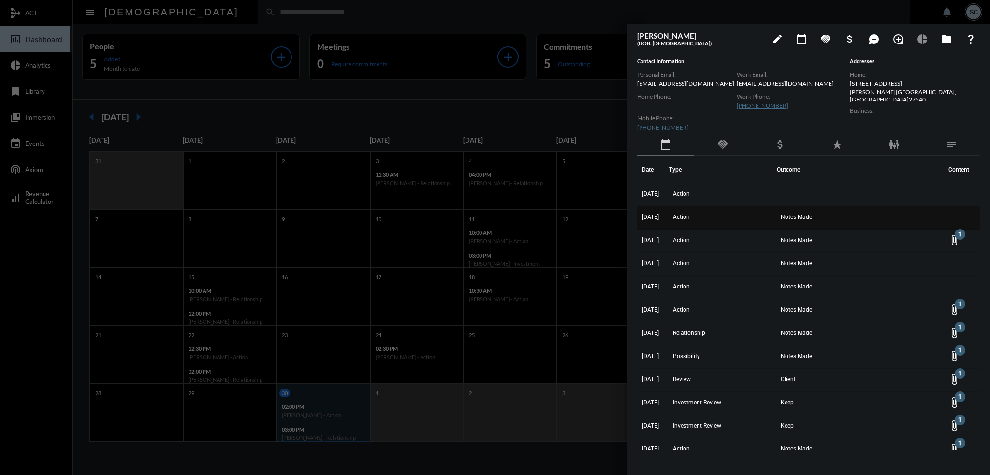
click at [863, 214] on td "Notes Made" at bounding box center [860, 217] width 167 height 23
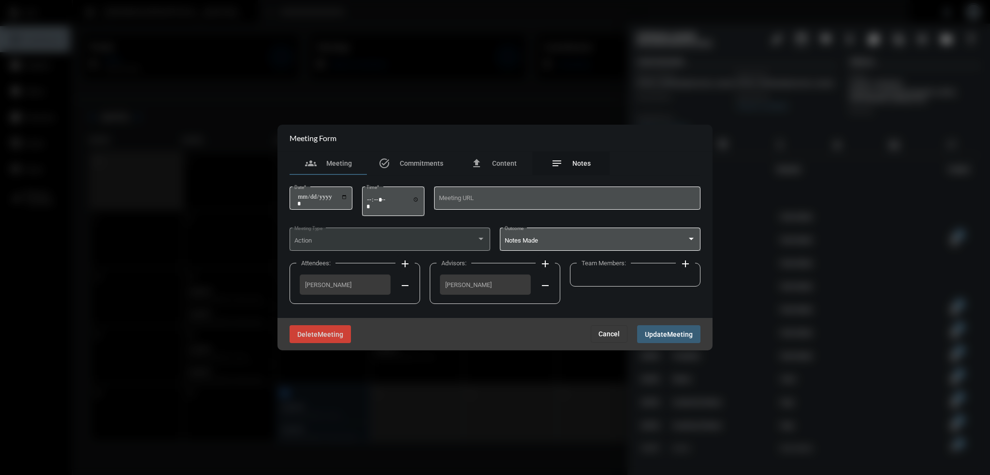
click at [592, 168] on div "notes Notes" at bounding box center [570, 163] width 77 height 23
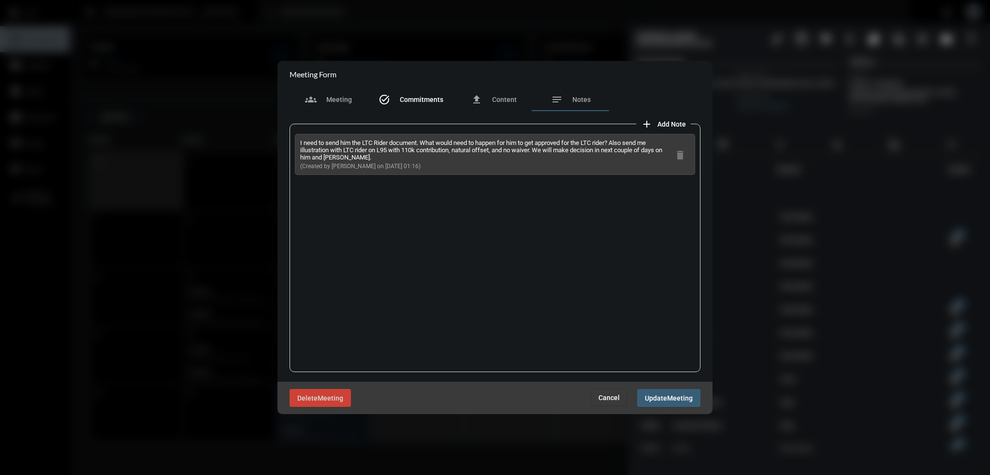
click at [411, 104] on div "task_alt Commitments" at bounding box center [410, 100] width 65 height 12
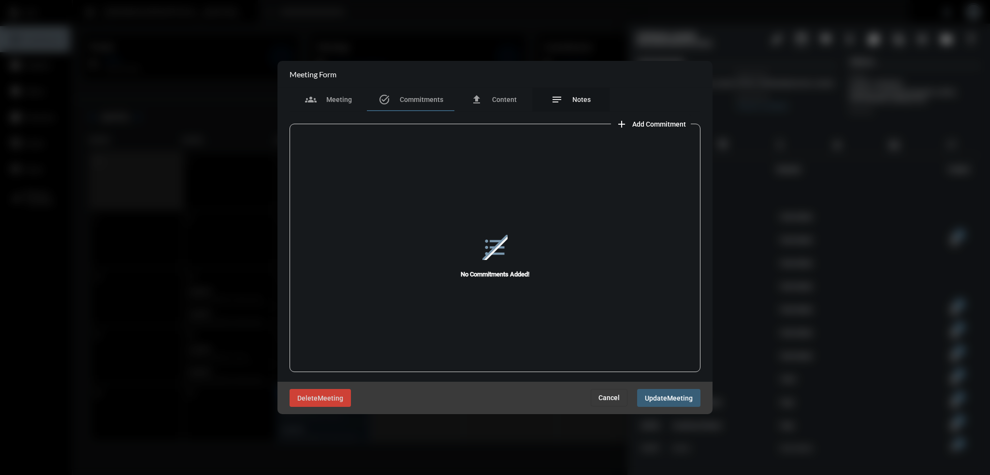
click at [586, 102] on span "Notes" at bounding box center [581, 100] width 18 height 8
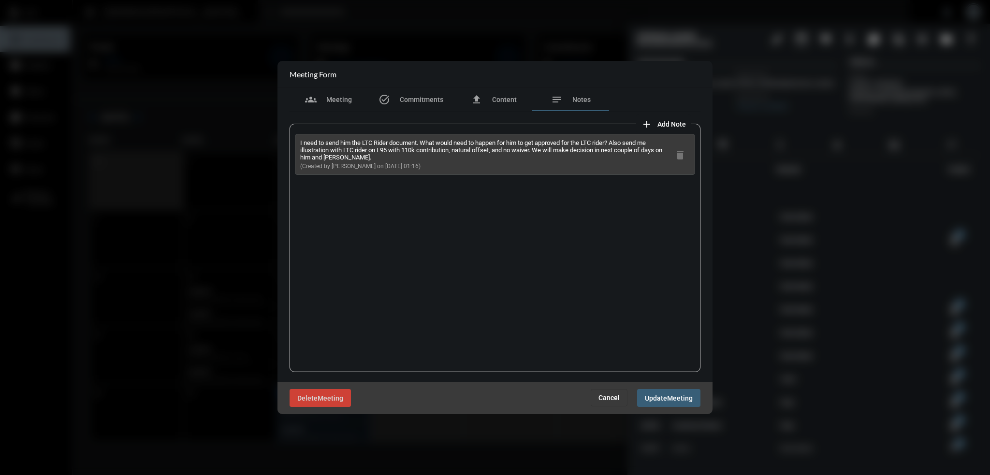
click at [611, 398] on span "Cancel" at bounding box center [608, 398] width 21 height 8
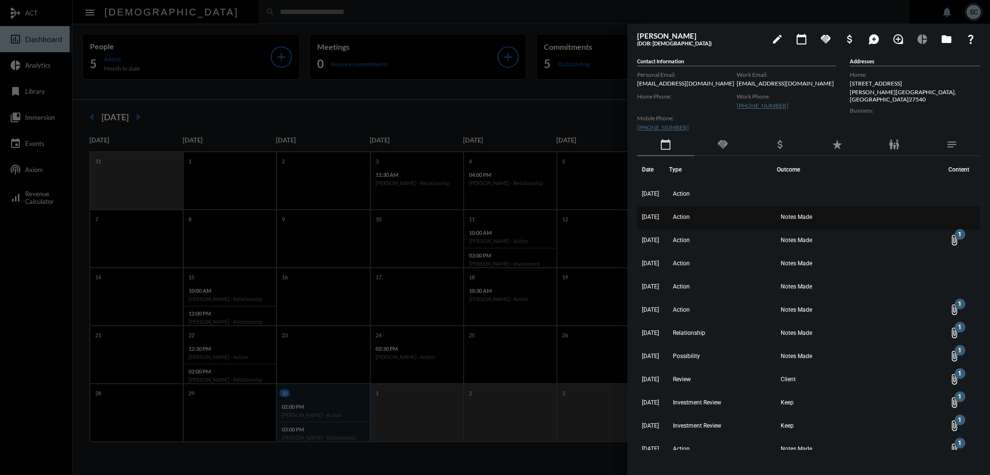
click at [761, 219] on td "Action" at bounding box center [722, 217] width 107 height 23
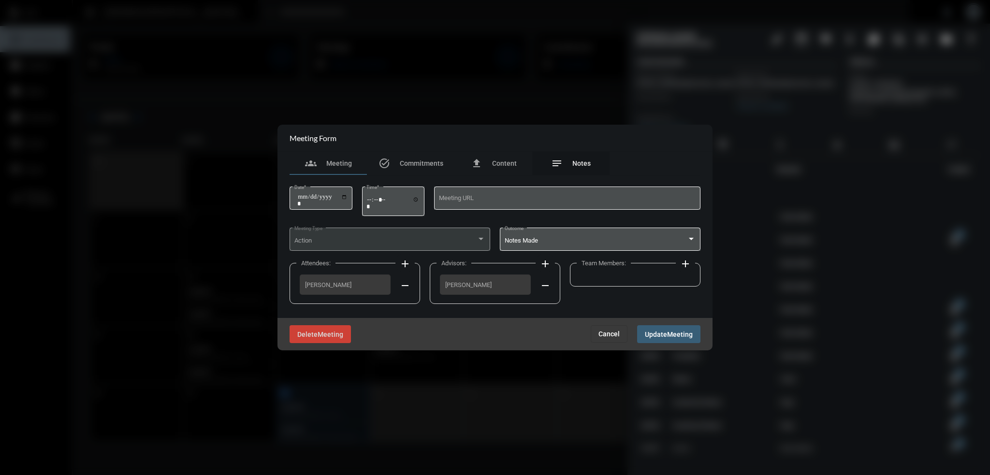
click at [580, 165] on span "Notes" at bounding box center [581, 163] width 18 height 8
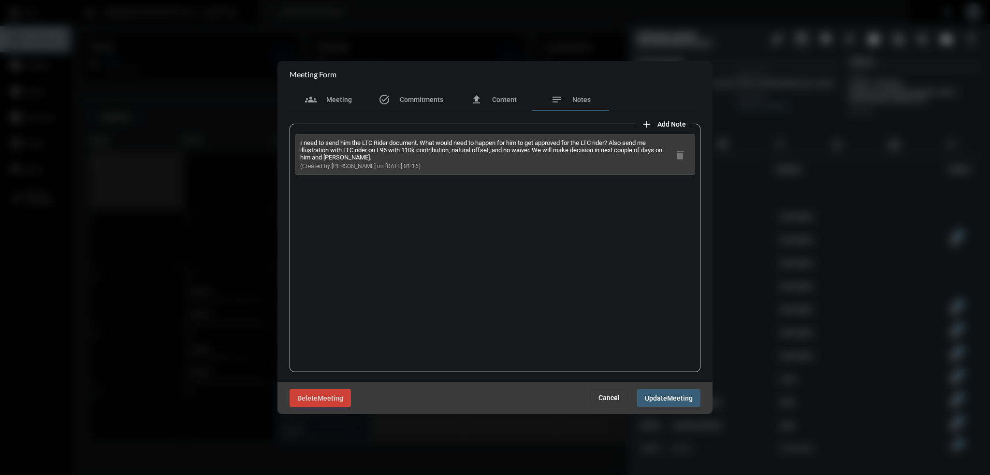
click at [611, 403] on button "Cancel" at bounding box center [608, 397] width 37 height 17
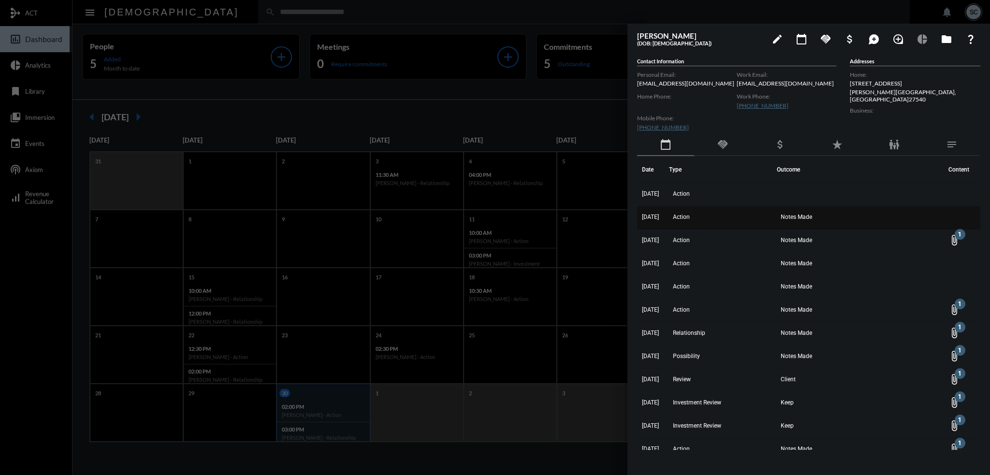
click at [756, 226] on td "Action" at bounding box center [722, 217] width 107 height 23
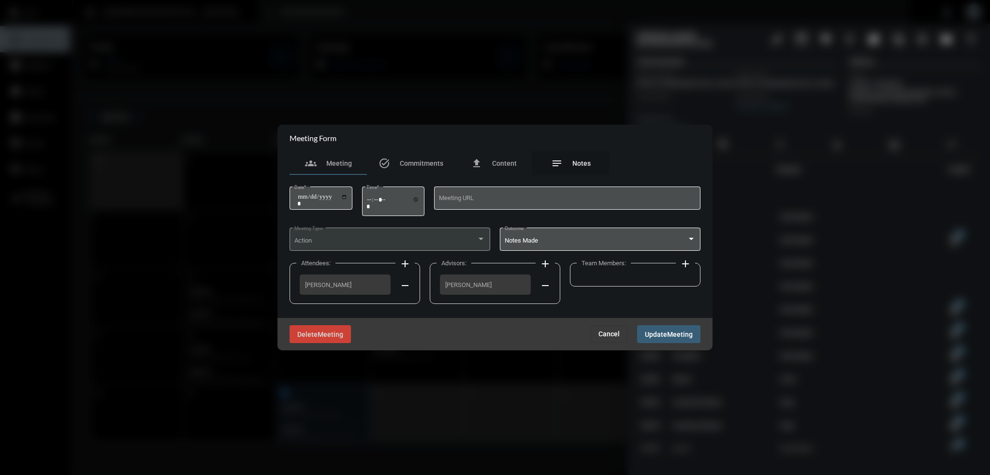
click at [584, 164] on span "Notes" at bounding box center [581, 163] width 18 height 8
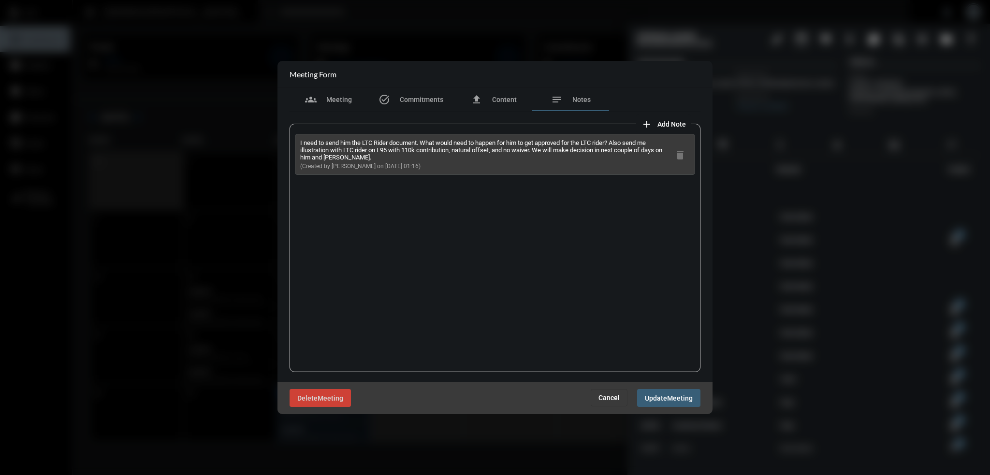
click at [613, 396] on span "Cancel" at bounding box center [608, 398] width 21 height 8
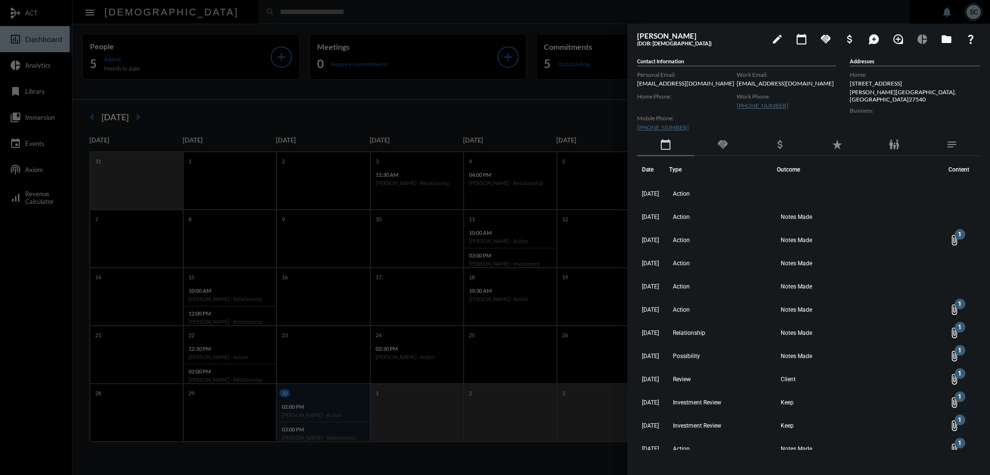
click at [603, 447] on div at bounding box center [495, 237] width 990 height 475
